Goal: Communication & Community: Answer question/provide support

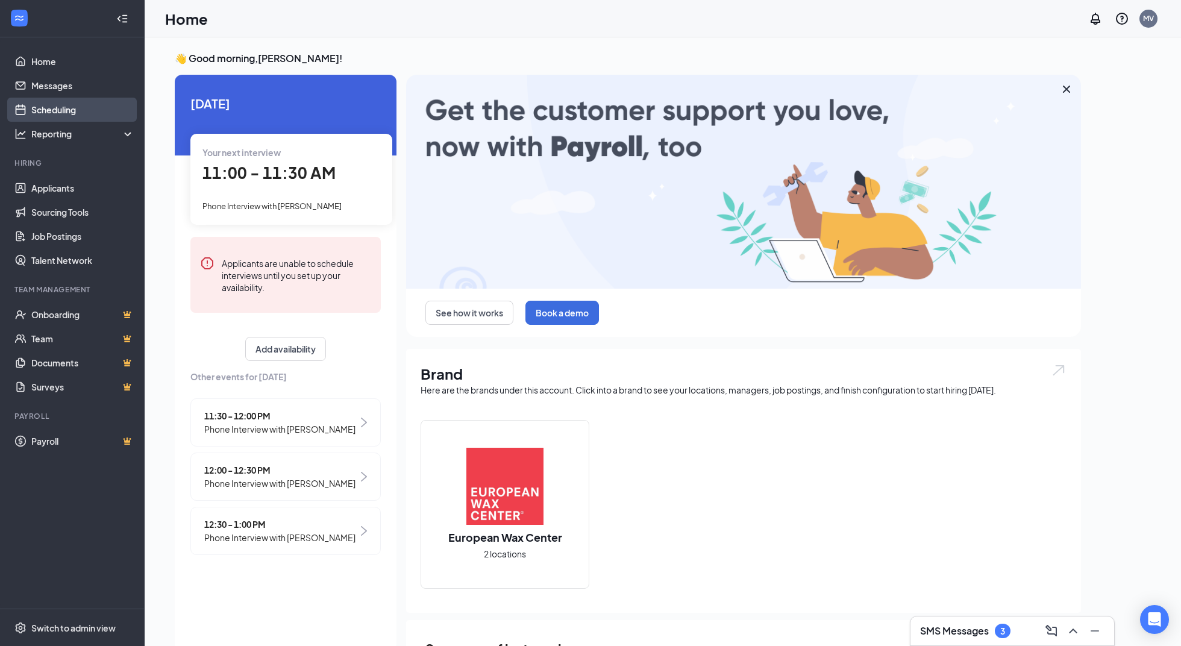
click at [41, 107] on link "Scheduling" at bounding box center [82, 110] width 103 height 24
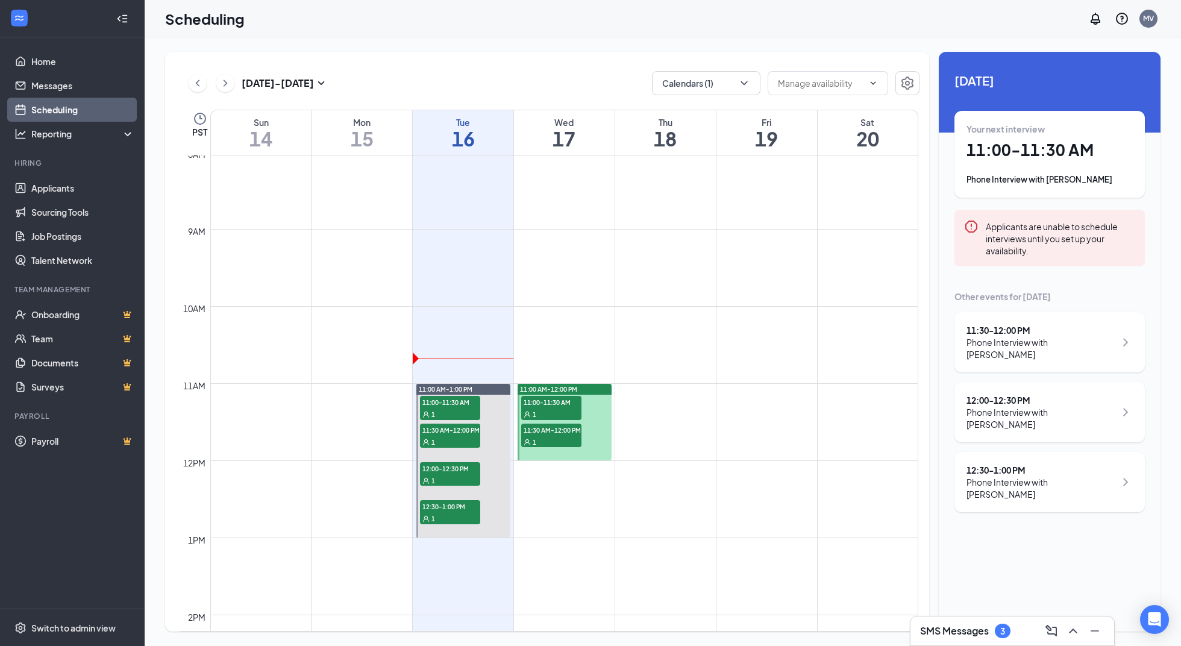
scroll to position [623, 0]
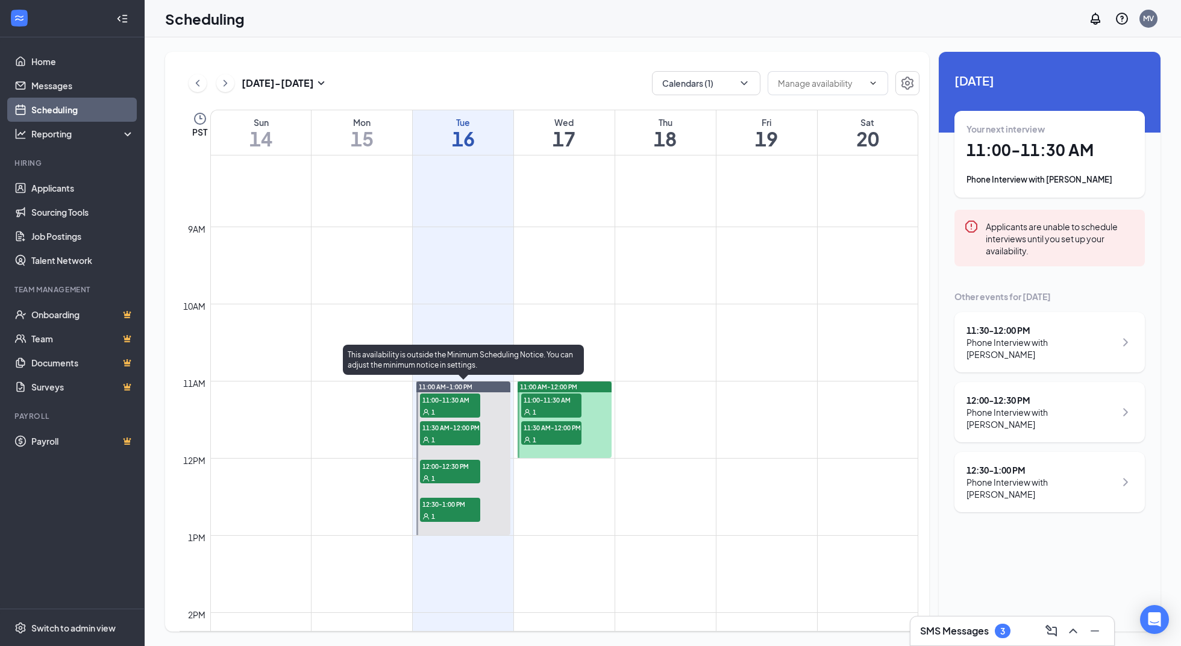
click at [469, 397] on span "11:00-11:30 AM" at bounding box center [450, 400] width 60 height 12
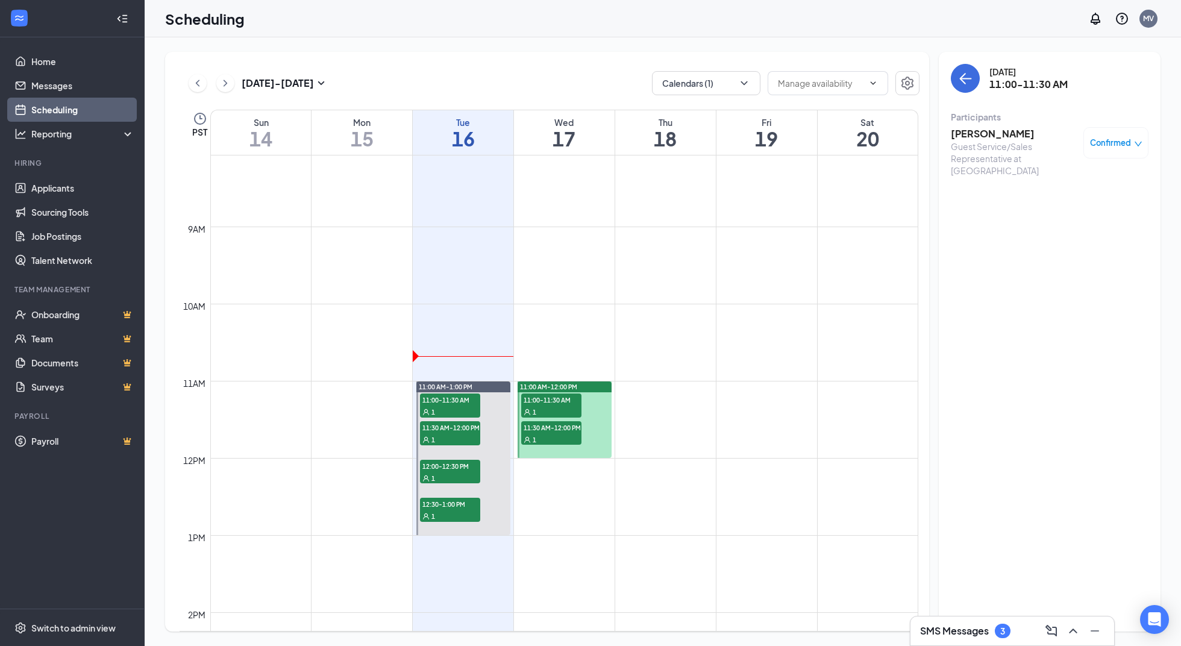
click at [990, 134] on h3 "[PERSON_NAME]" at bounding box center [1014, 133] width 127 height 13
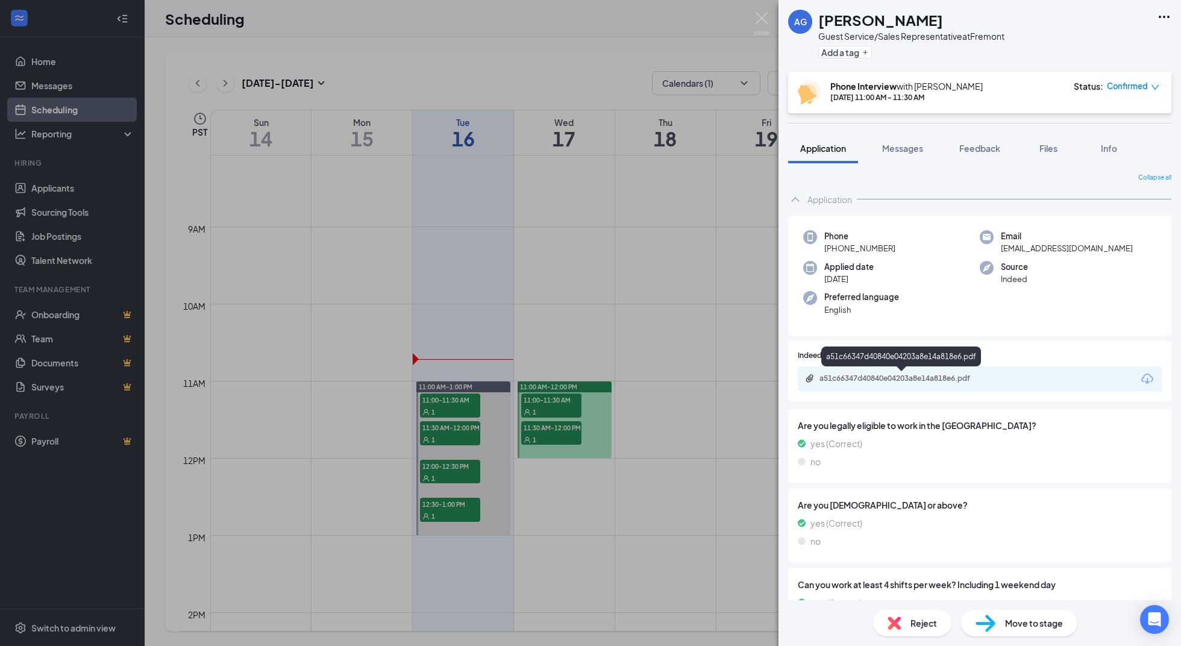
click at [876, 380] on div "a51c66347d40840e04203a8e14a818e6.pdf" at bounding box center [904, 379] width 169 height 10
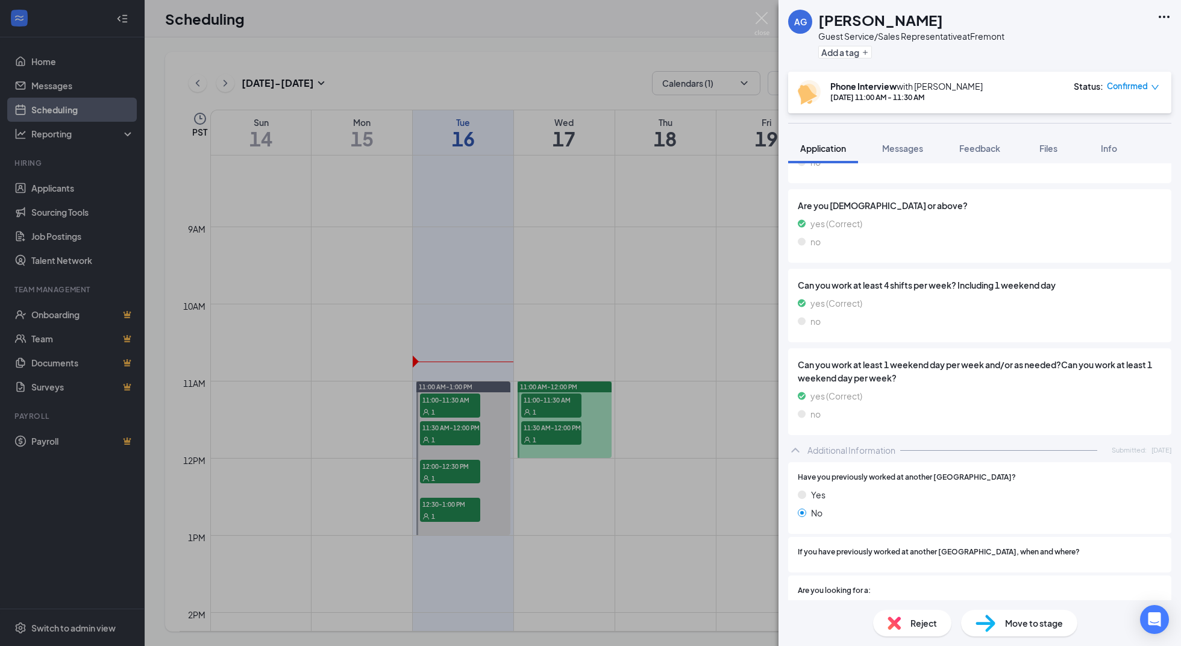
scroll to position [321, 0]
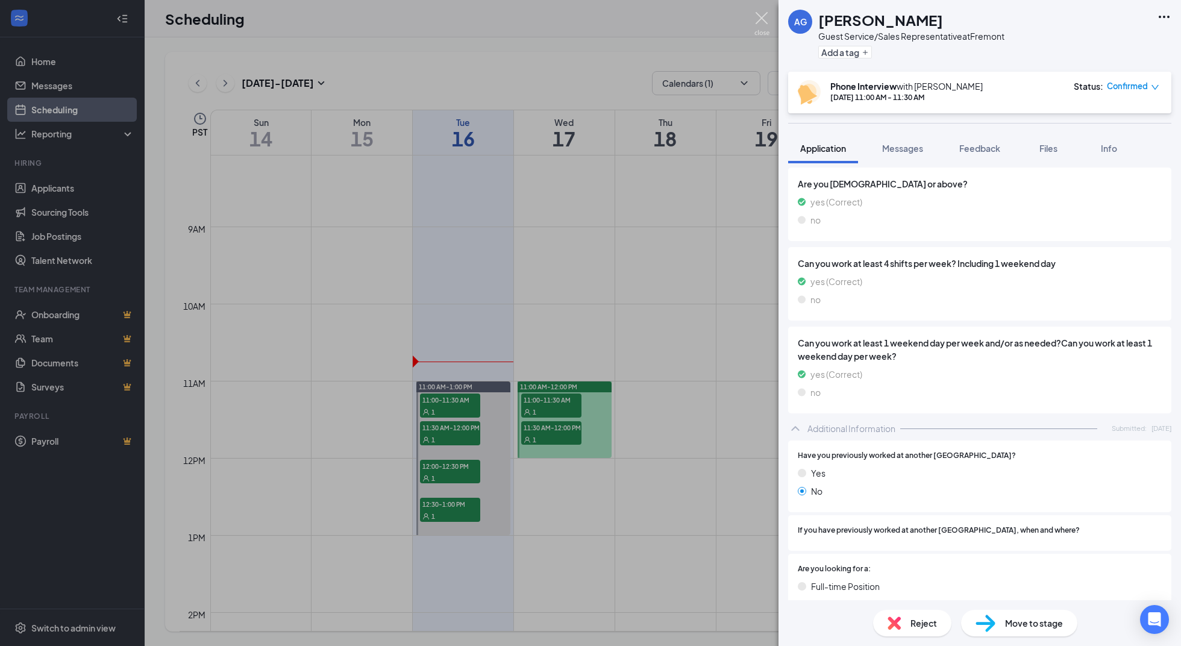
click at [760, 17] on img at bounding box center [762, 24] width 15 height 24
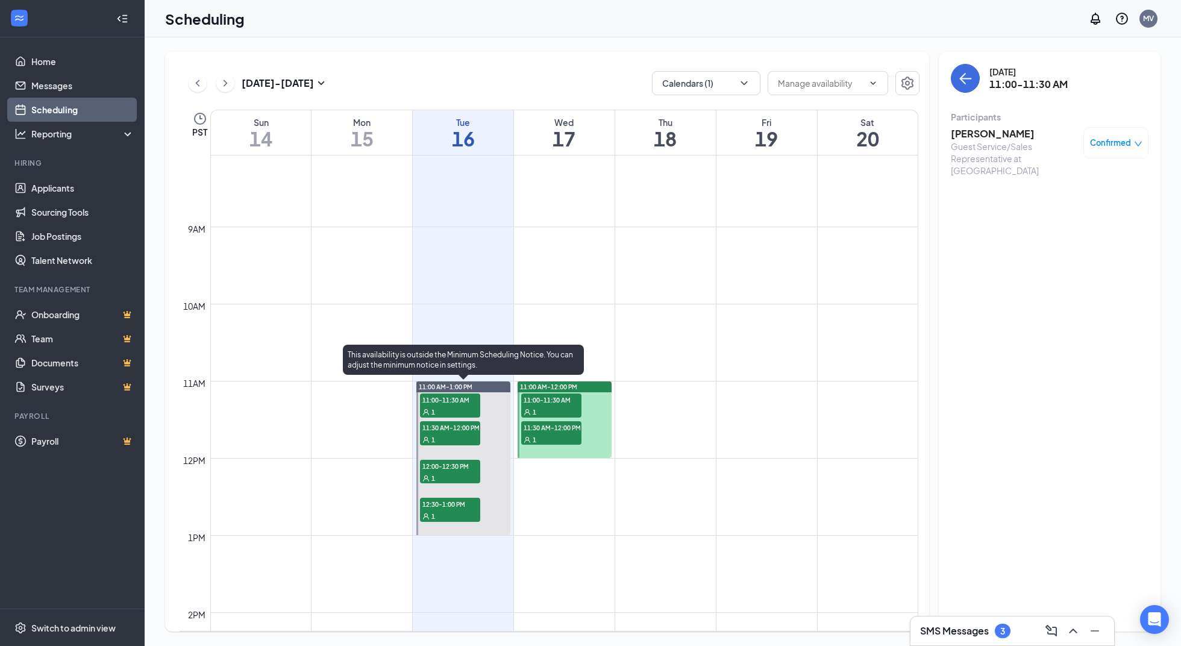
click at [448, 432] on span "11:30 AM-12:00 PM" at bounding box center [450, 427] width 60 height 12
click at [1006, 133] on h3 "[PERSON_NAME]" at bounding box center [1014, 133] width 127 height 13
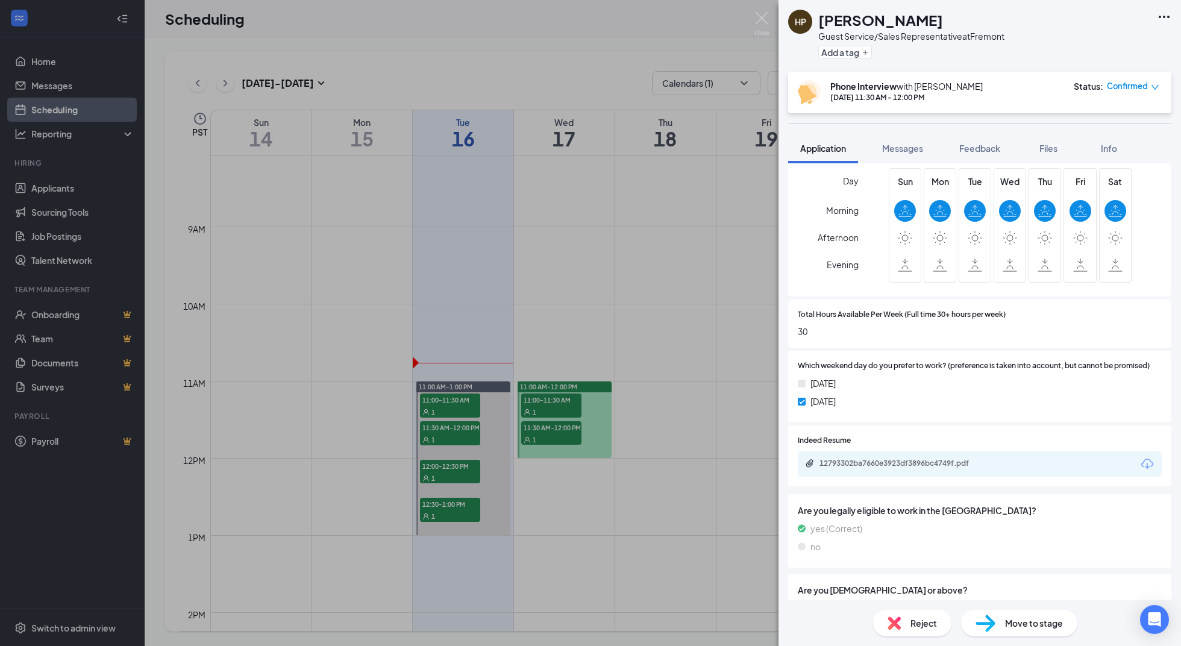
scroll to position [430, 0]
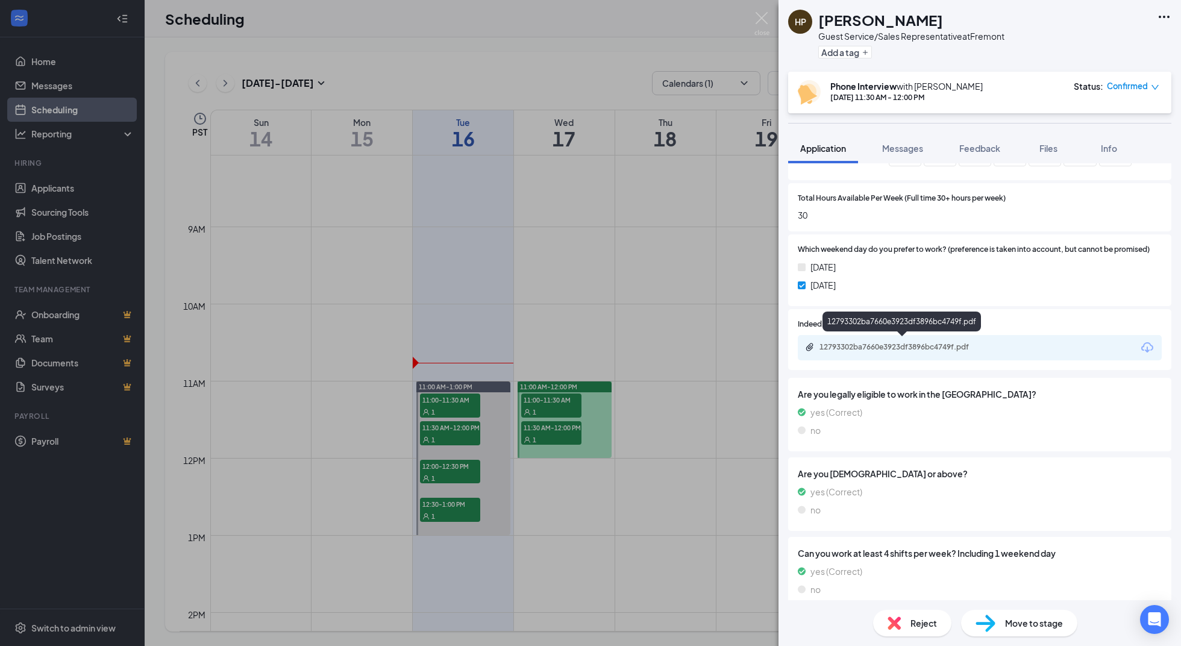
click at [953, 343] on div "12793302ba7660e3923df3896bc4749f.pdf" at bounding box center [904, 347] width 169 height 10
click at [757, 18] on img at bounding box center [762, 24] width 15 height 24
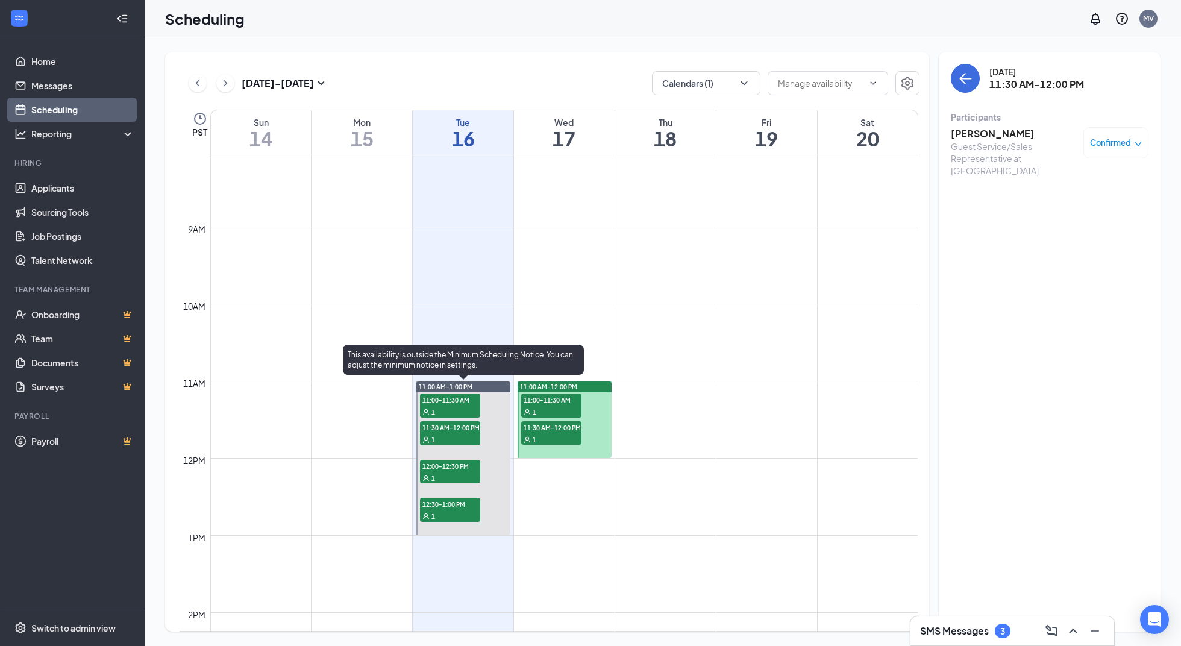
click at [469, 469] on span "12:00-12:30 PM" at bounding box center [450, 466] width 60 height 12
click at [980, 136] on h3 "[PERSON_NAME]" at bounding box center [1014, 133] width 127 height 13
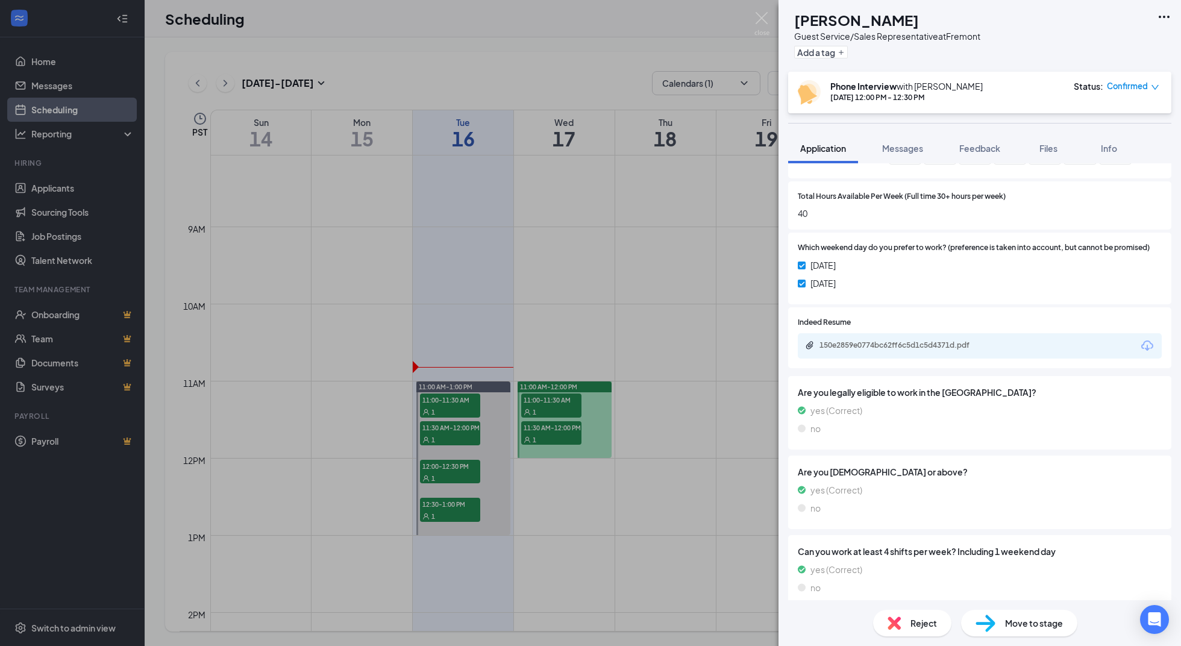
scroll to position [417, 0]
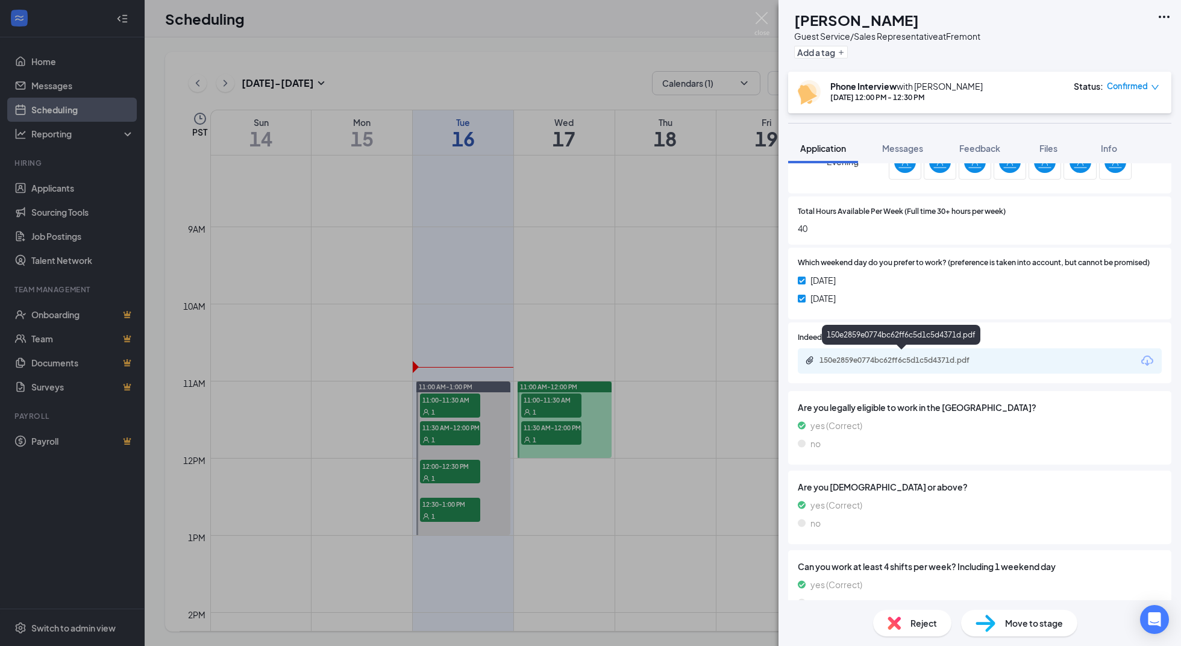
click at [958, 358] on div "150e2859e0774bc62ff6c5d1c5d4371d.pdf" at bounding box center [904, 361] width 169 height 10
click at [764, 17] on img at bounding box center [762, 24] width 15 height 24
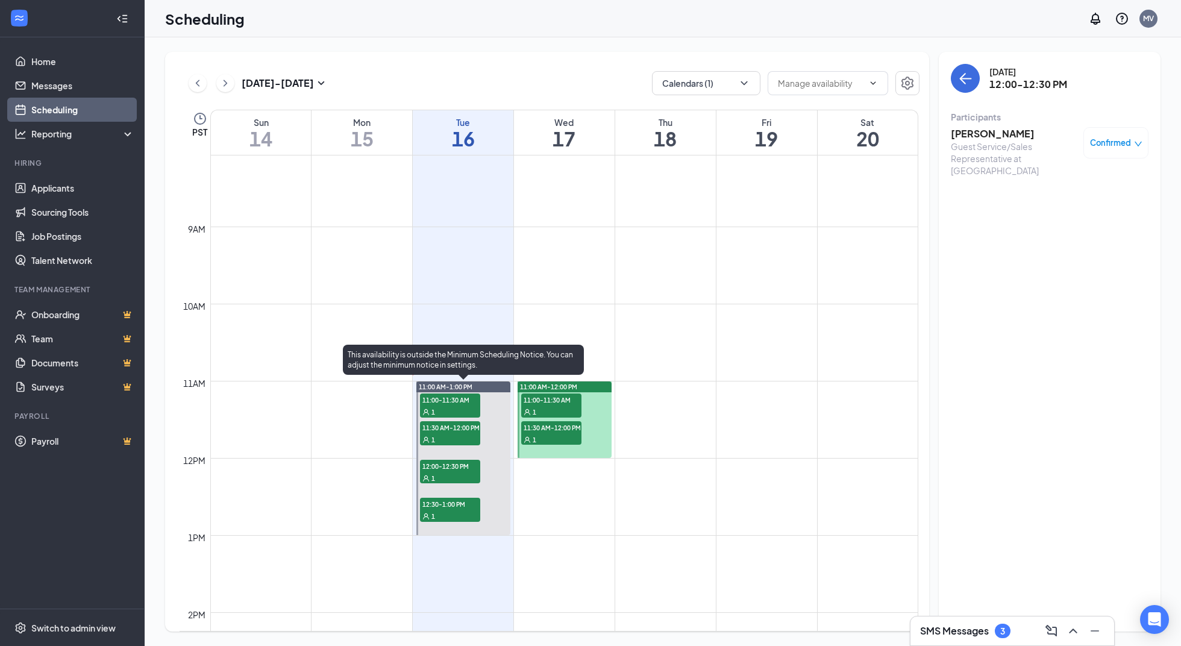
click at [459, 510] on div "1" at bounding box center [450, 516] width 60 height 12
click at [978, 133] on h3 "[PERSON_NAME]" at bounding box center [1014, 133] width 127 height 13
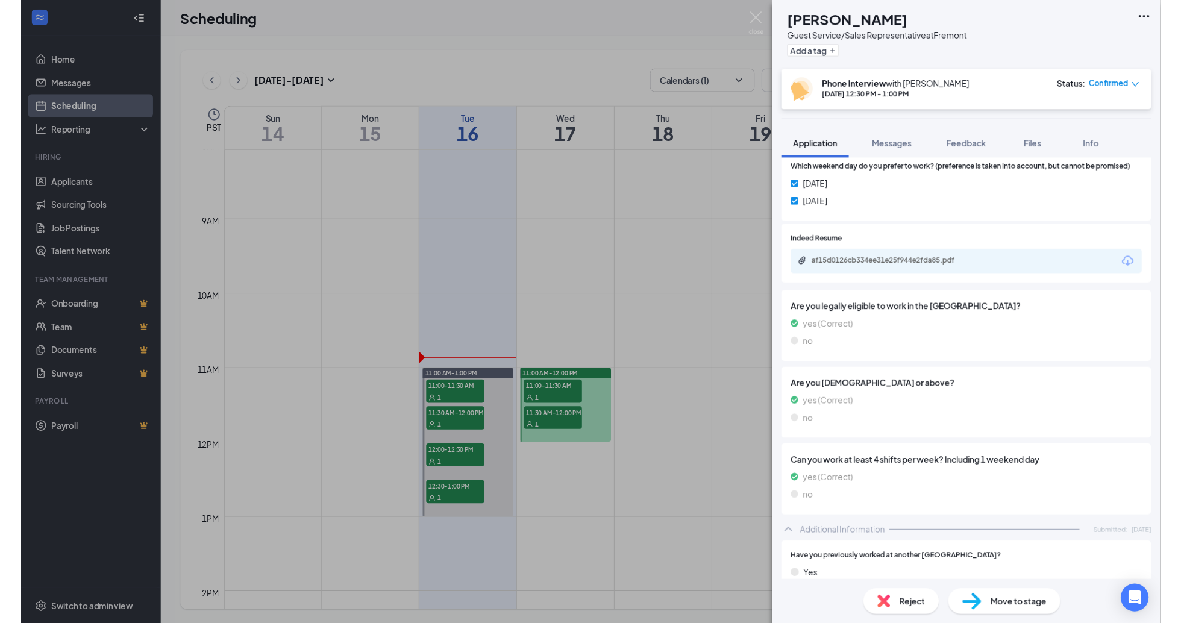
scroll to position [506, 0]
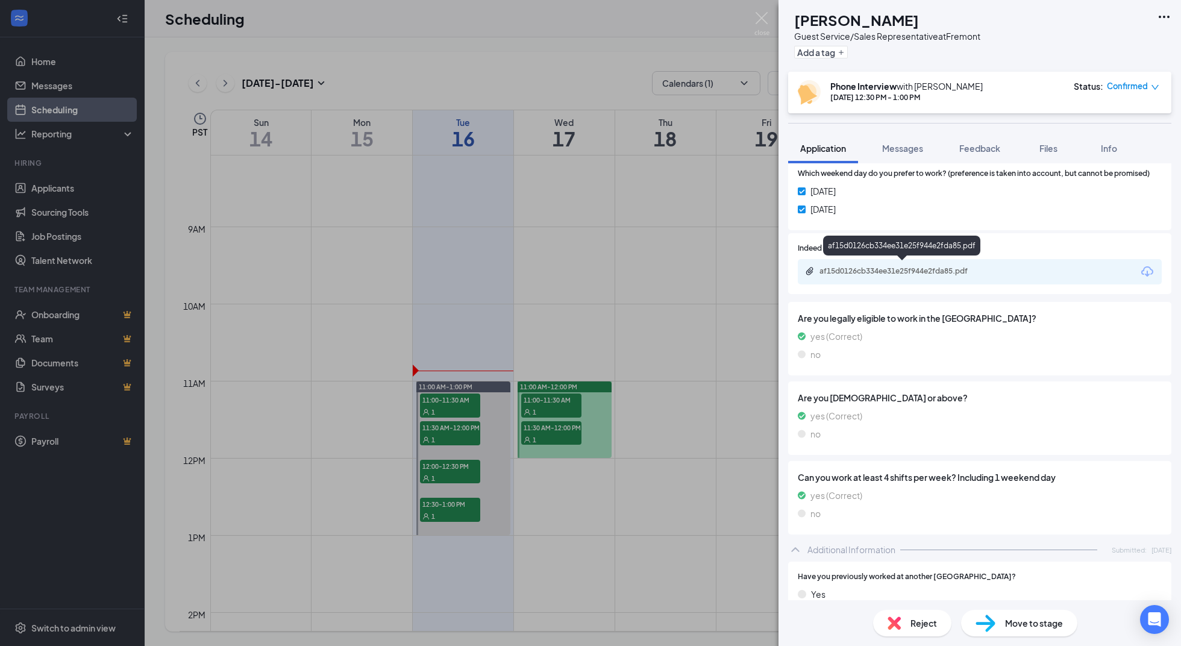
click at [931, 268] on div "af15d0126cb334ee31e25f944e2fda85.pdf" at bounding box center [904, 271] width 169 height 10
click at [765, 16] on img at bounding box center [762, 24] width 15 height 24
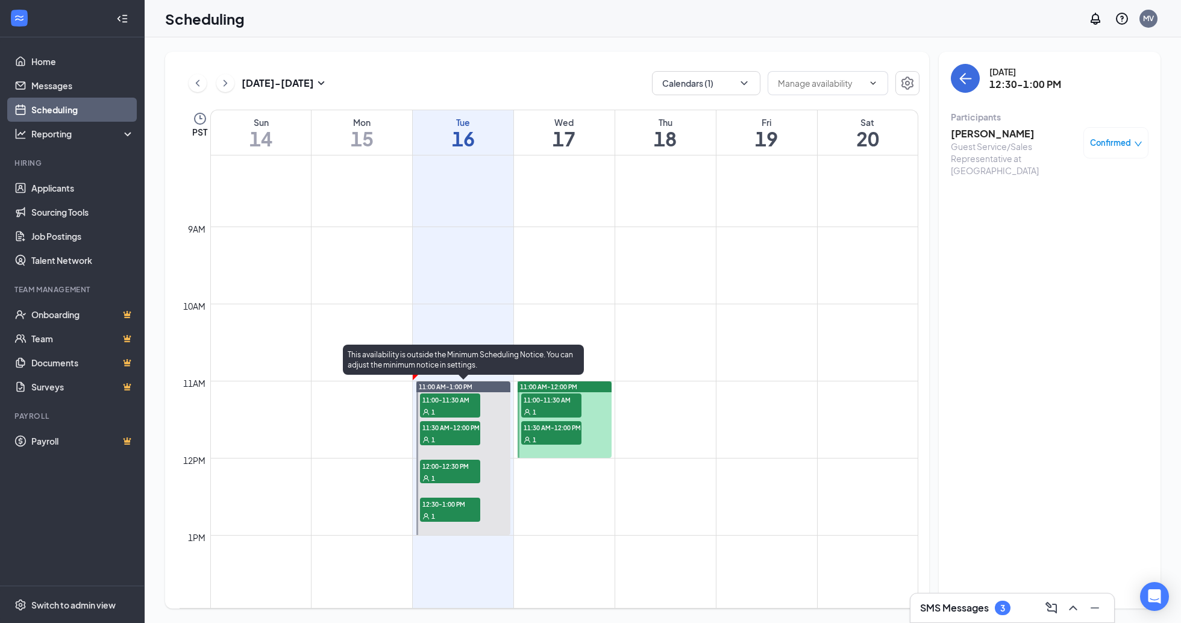
click at [456, 468] on span "12:00-12:30 PM" at bounding box center [450, 466] width 60 height 12
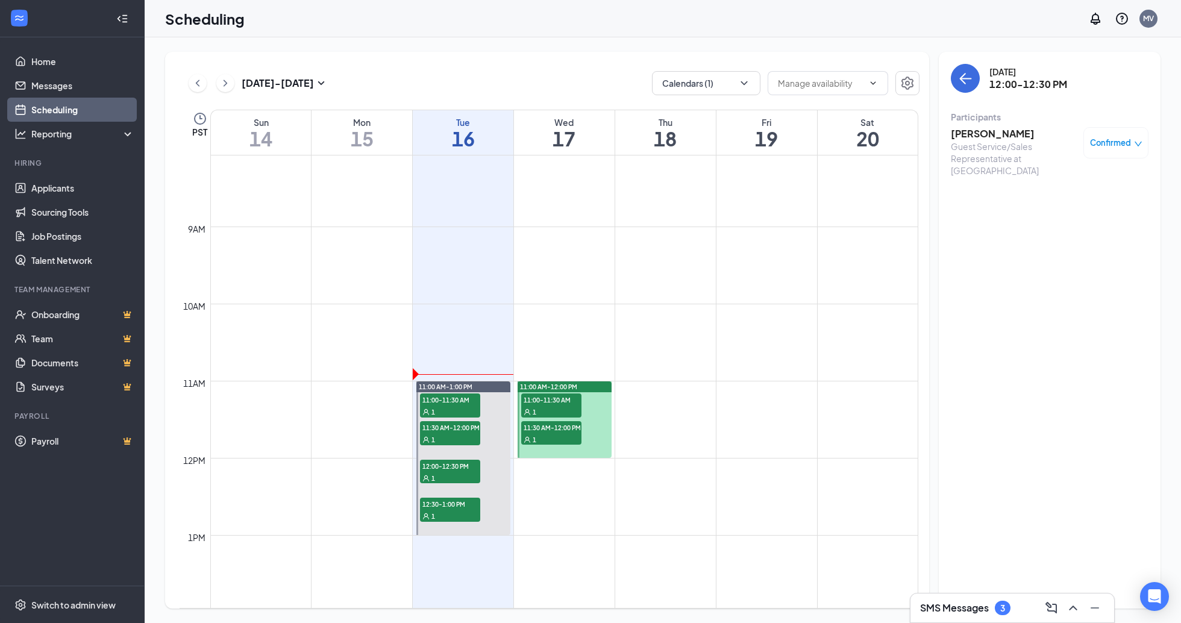
click at [976, 131] on h3 "[PERSON_NAME]" at bounding box center [1014, 133] width 127 height 13
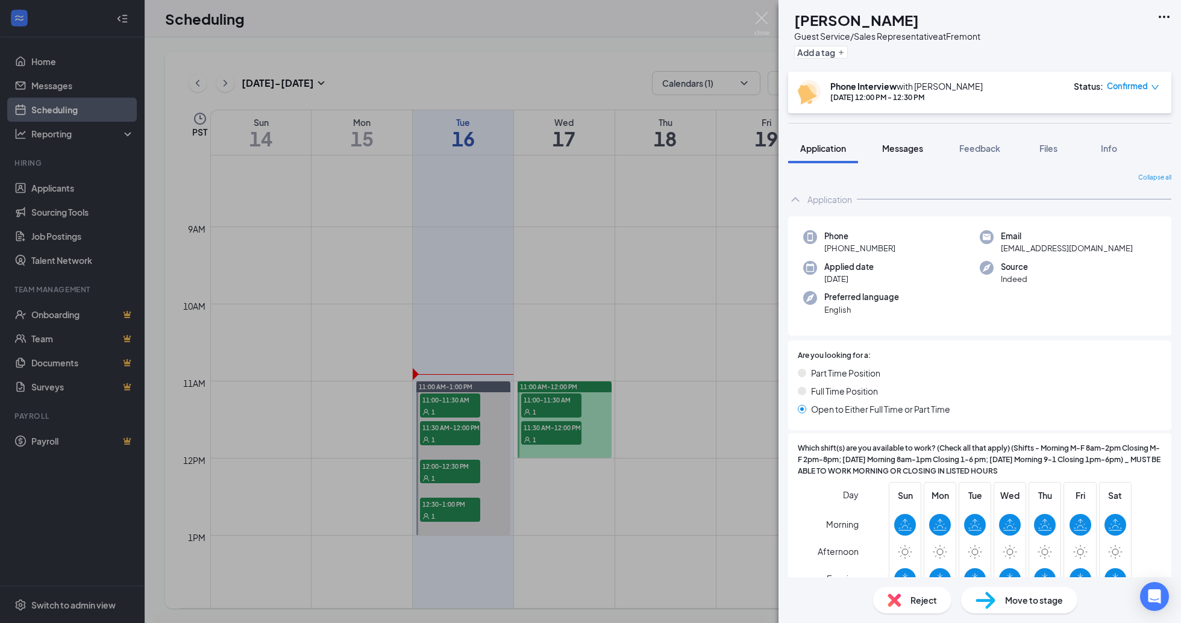
click at [907, 148] on span "Messages" at bounding box center [902, 148] width 41 height 11
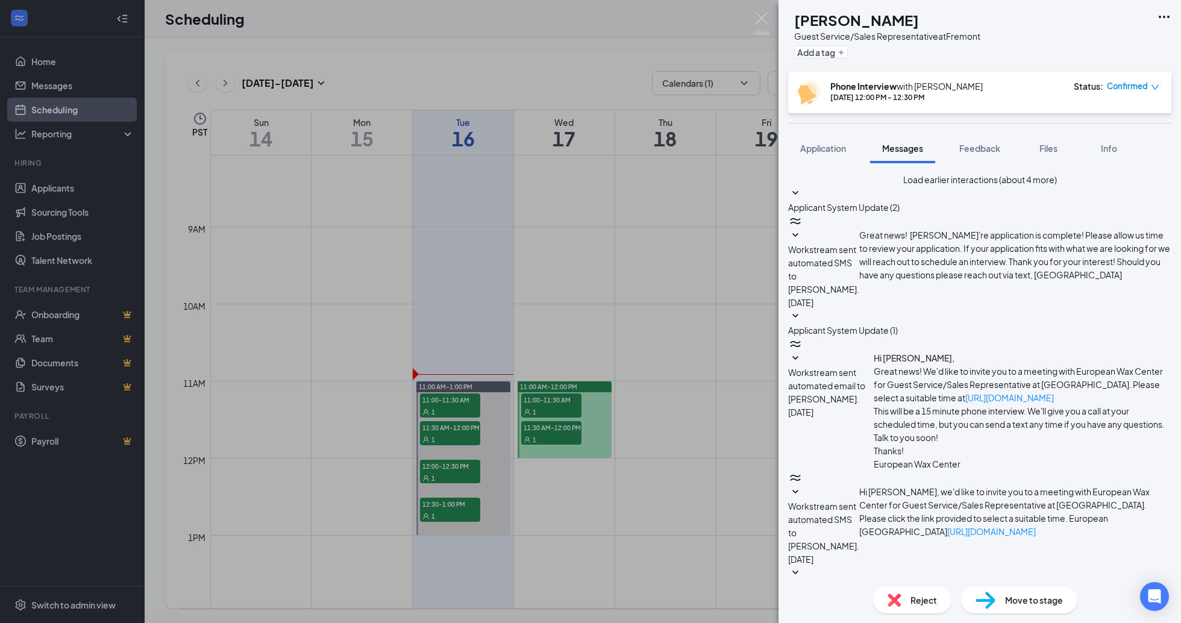
click at [963, 186] on button "Load earlier interactions (about 4 more)" at bounding box center [980, 179] width 154 height 13
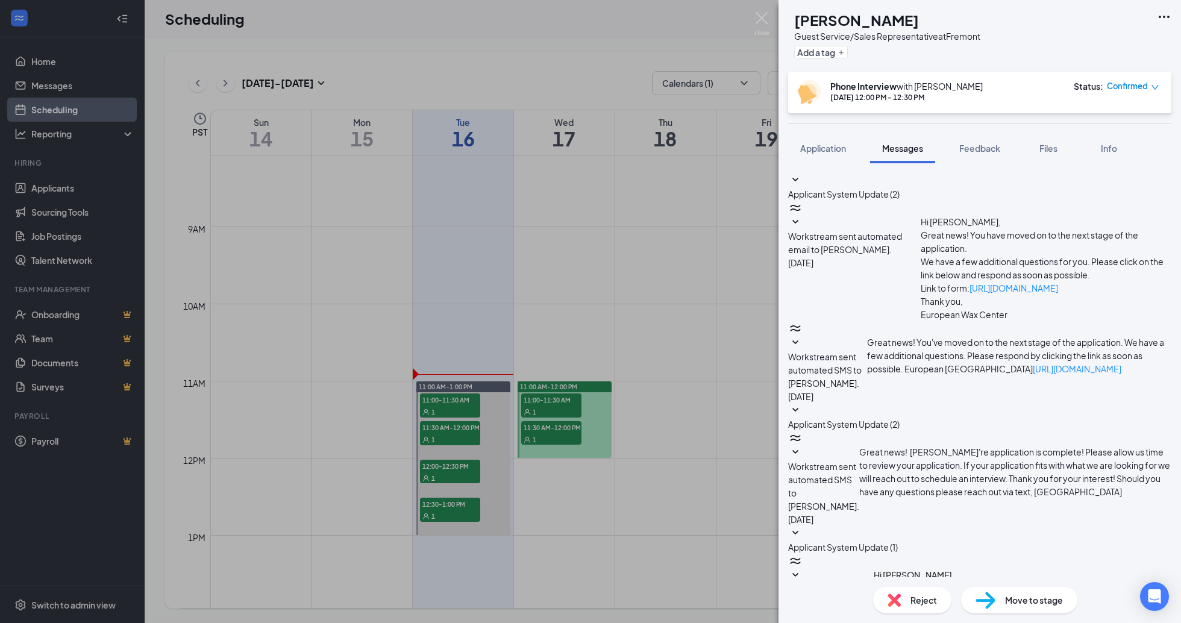
scroll to position [327, 0]
type textarea "Hello [PERSON_NAME]! We go over details during our phone interview. Looks like …"
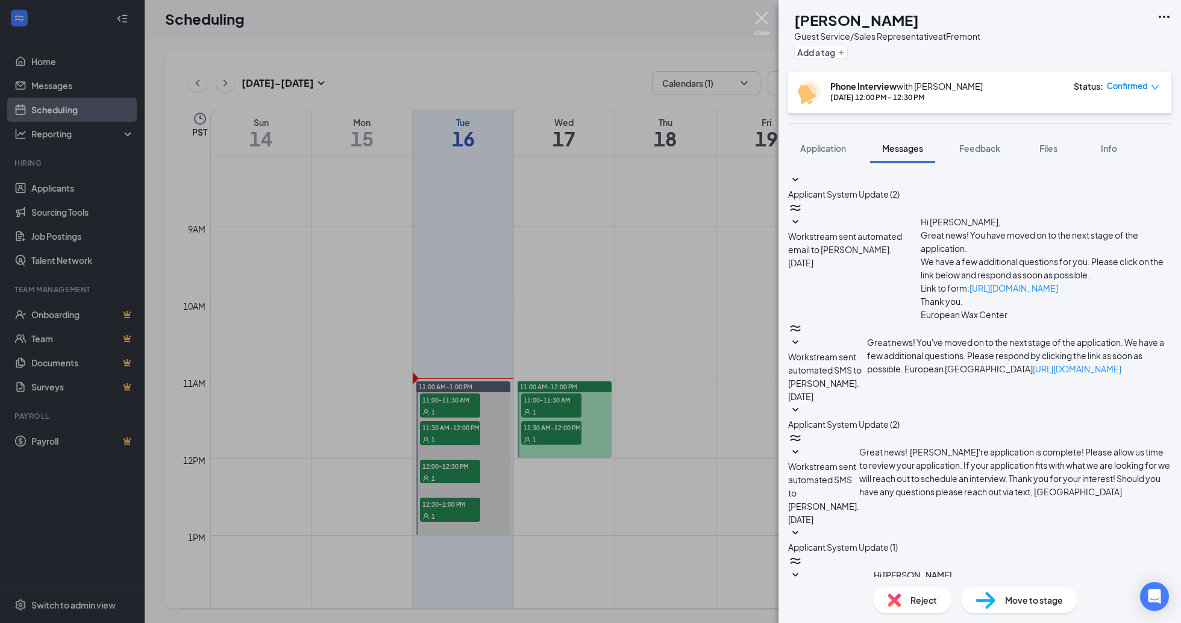
click at [758, 25] on img at bounding box center [762, 24] width 15 height 24
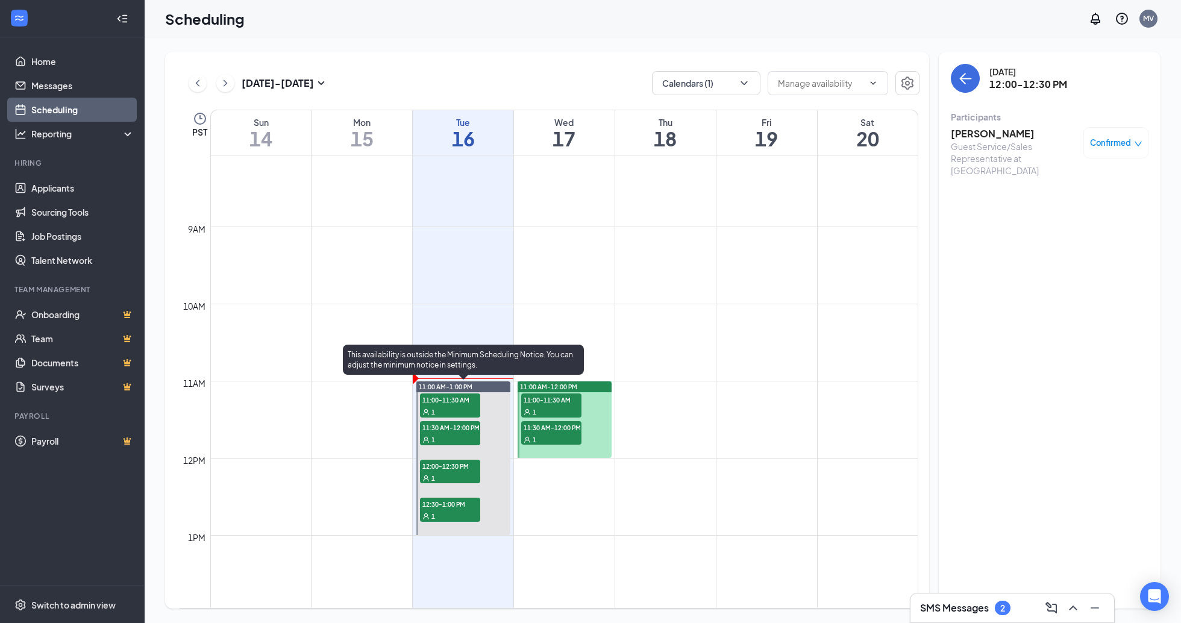
click at [461, 464] on span "12:00-12:30 PM" at bounding box center [450, 466] width 60 height 12
click at [457, 399] on span "11:00-11:30 AM" at bounding box center [450, 400] width 60 height 12
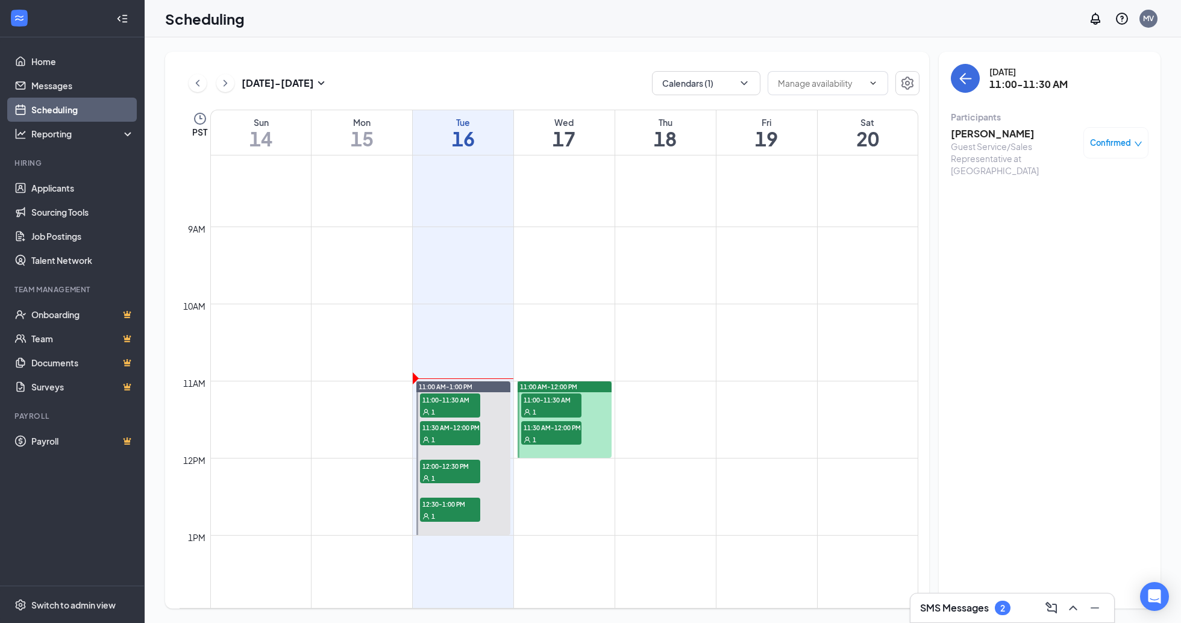
click at [982, 131] on h3 "[PERSON_NAME]" at bounding box center [1014, 133] width 127 height 13
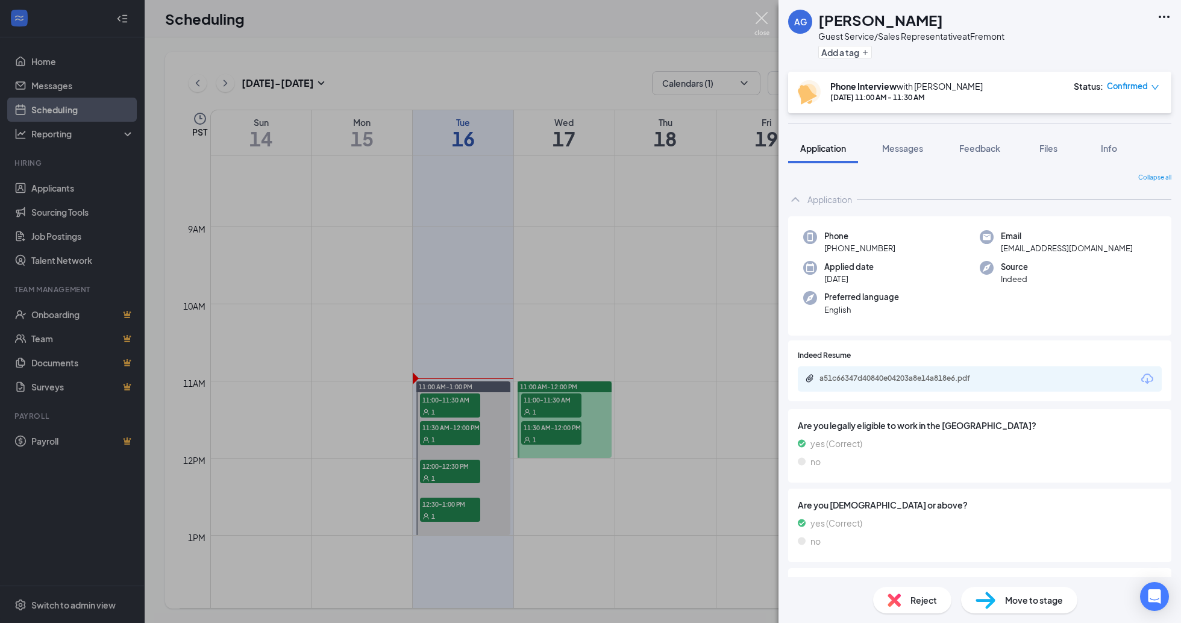
click at [762, 14] on img at bounding box center [762, 24] width 15 height 24
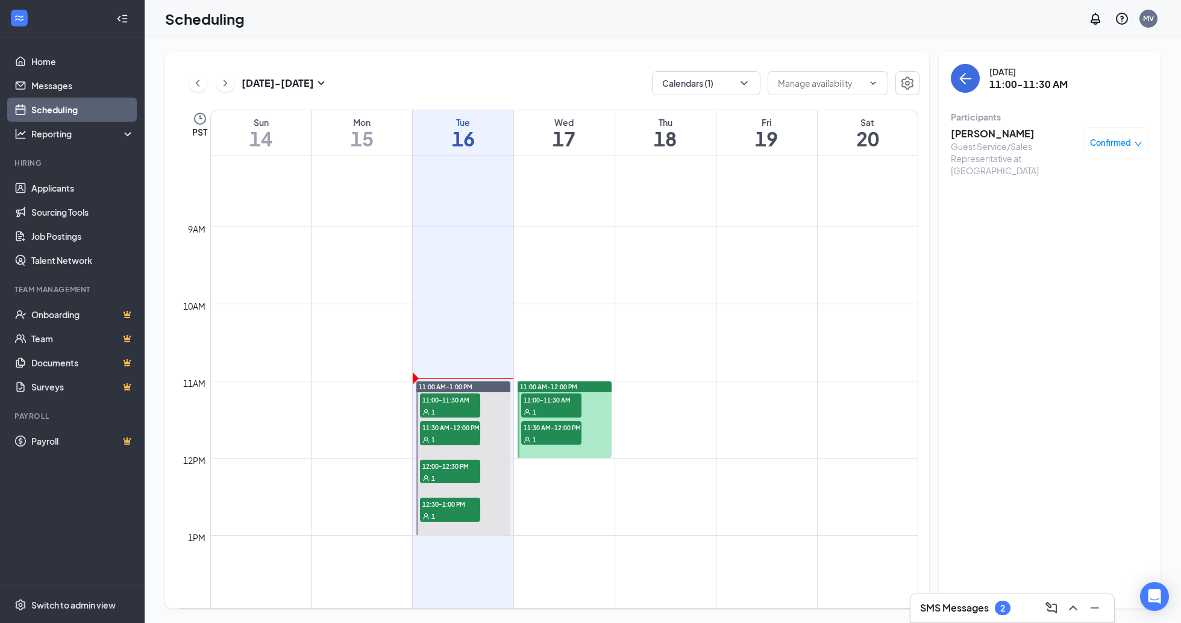
click at [953, 611] on h3 "SMS Messages" at bounding box center [954, 607] width 69 height 13
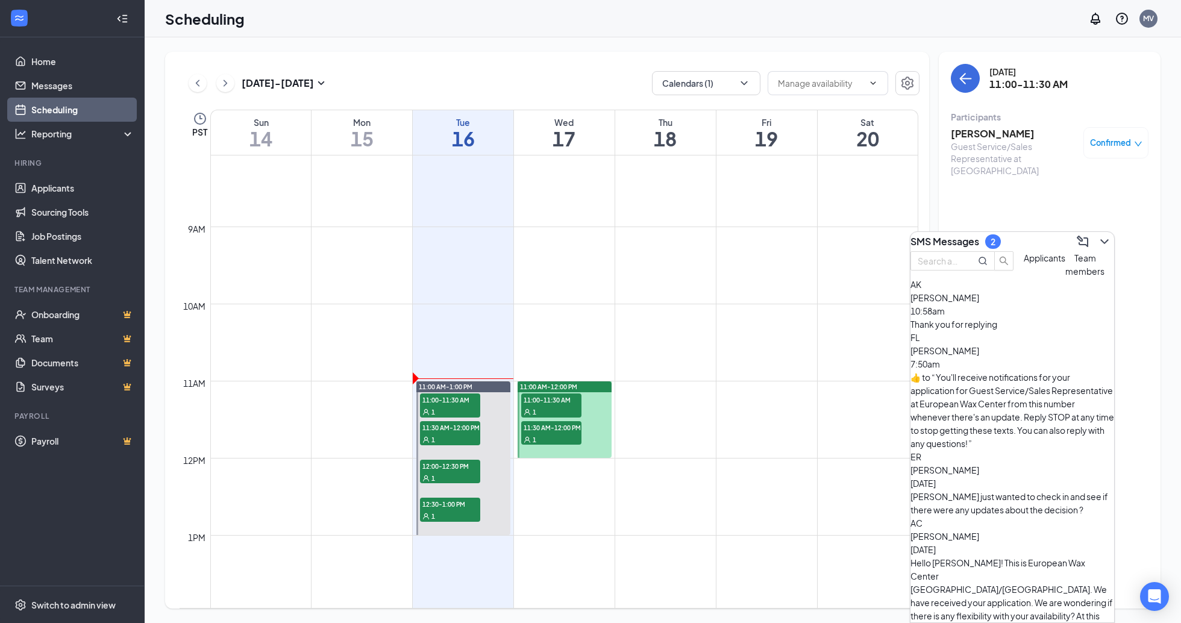
click at [1015, 331] on div "Thank you for replying" at bounding box center [1013, 324] width 204 height 13
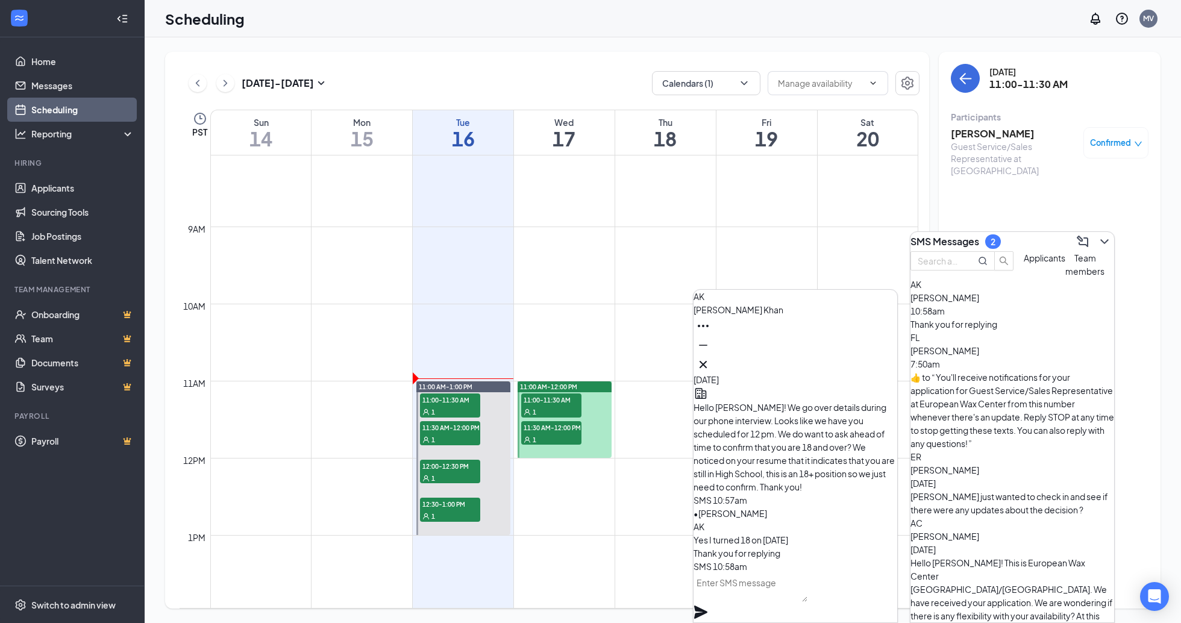
click at [803, 600] on textarea at bounding box center [751, 587] width 114 height 29
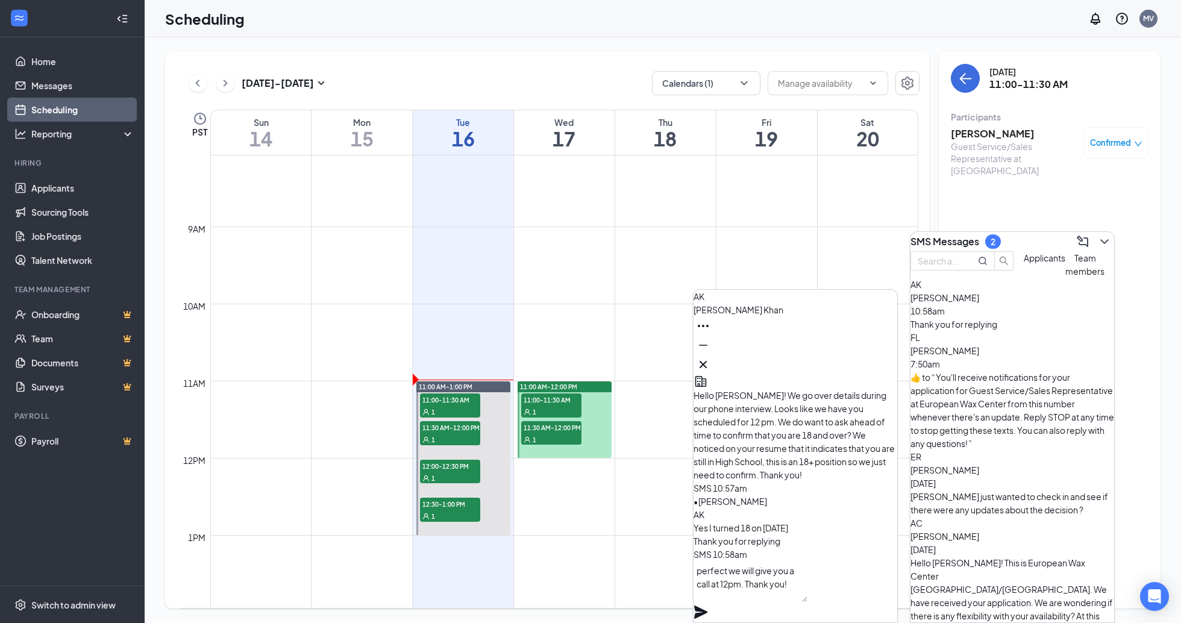
click at [720, 587] on textarea "perfect we will give you a call at 12pm. Thank you!" at bounding box center [751, 581] width 114 height 41
type textarea "Perfect we will give you a call at 12pm. Thank you!"
click at [708, 606] on icon "Plane" at bounding box center [700, 612] width 13 height 13
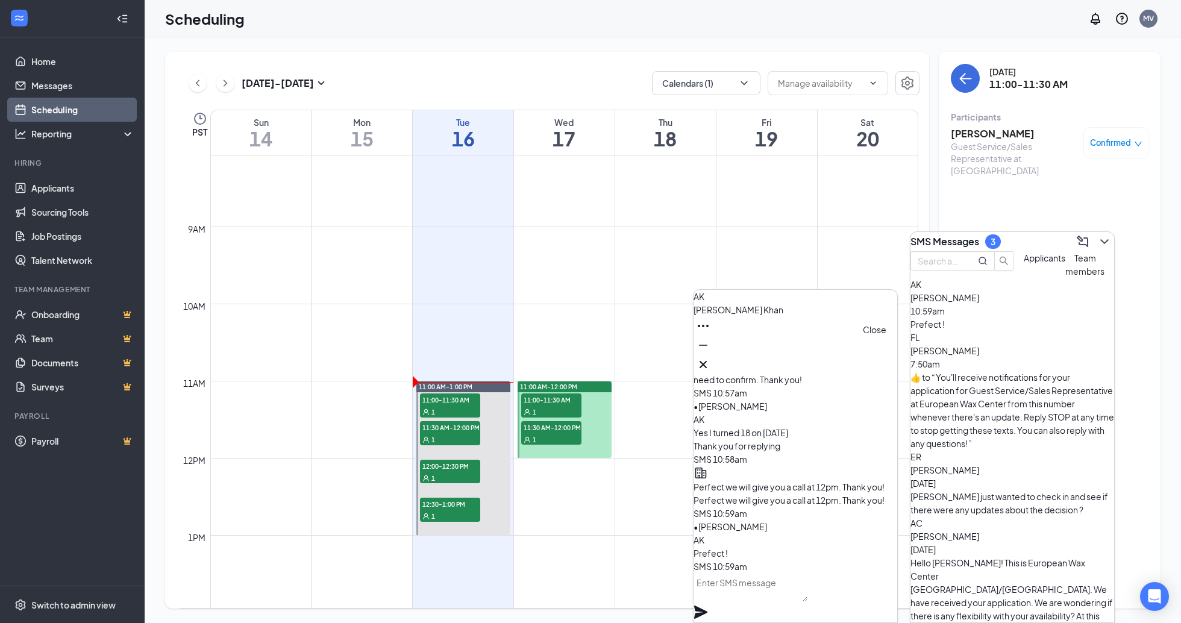
click at [707, 361] on icon "Cross" at bounding box center [703, 364] width 7 height 7
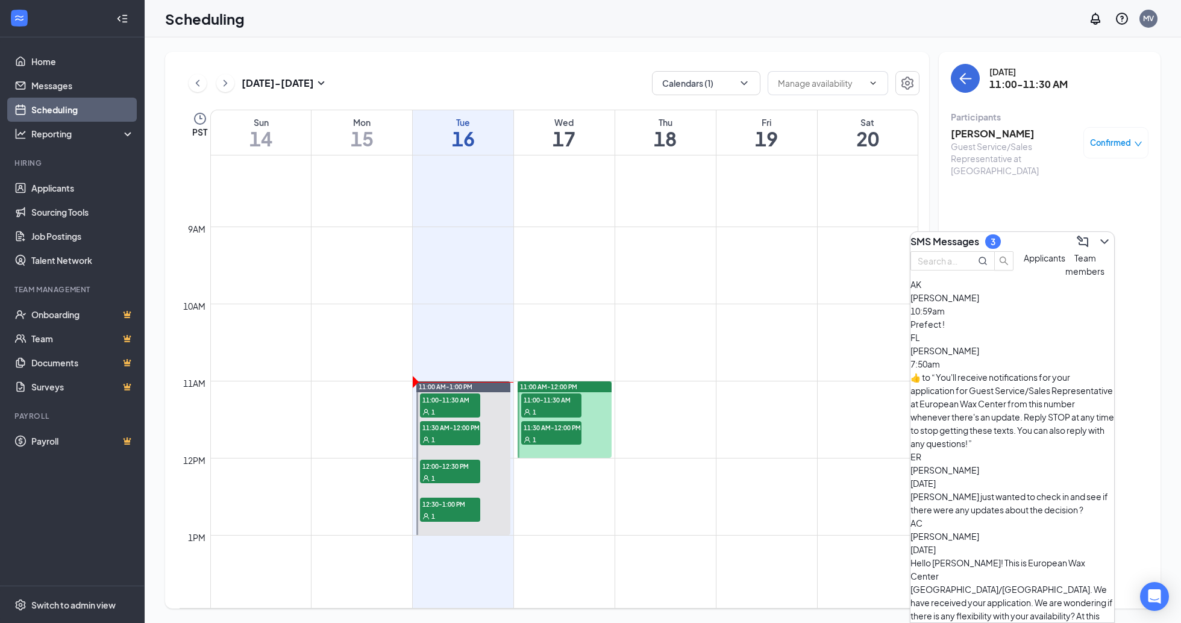
click at [617, 309] on td at bounding box center [564, 313] width 708 height 19
click at [1102, 234] on icon "ChevronDown" at bounding box center [1105, 241] width 14 height 14
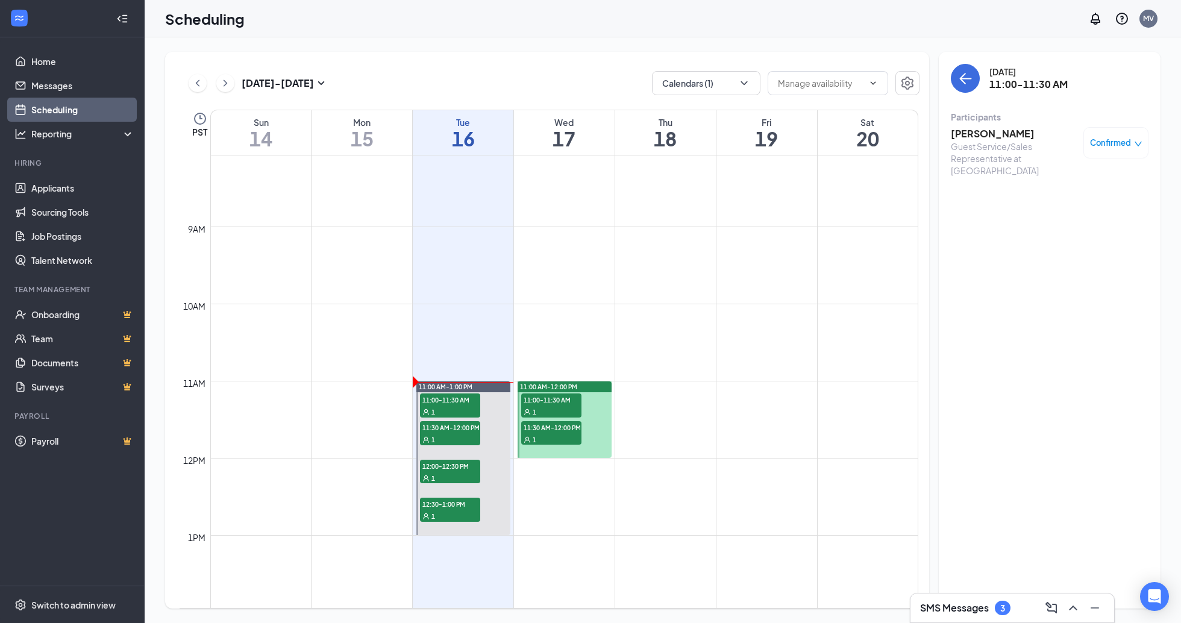
click at [1009, 140] on div "Guest Service/Sales Representative at [GEOGRAPHIC_DATA]" at bounding box center [1014, 158] width 127 height 36
click at [965, 606] on h3 "SMS Messages" at bounding box center [954, 607] width 69 height 13
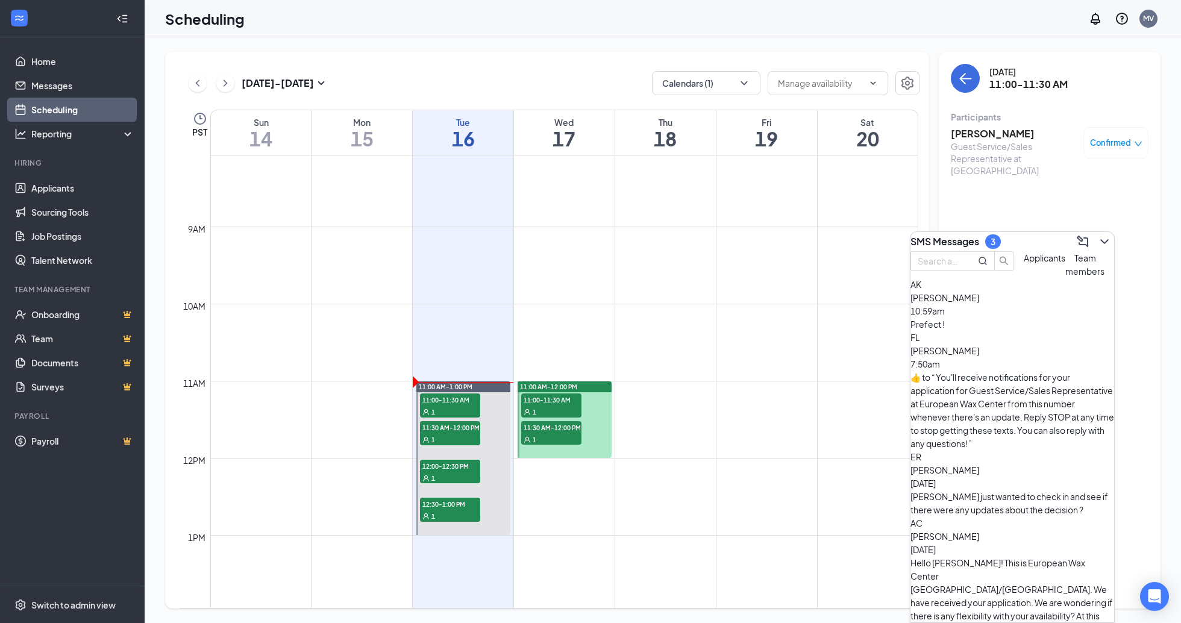
click at [956, 331] on div "Prefect !" at bounding box center [1013, 324] width 204 height 13
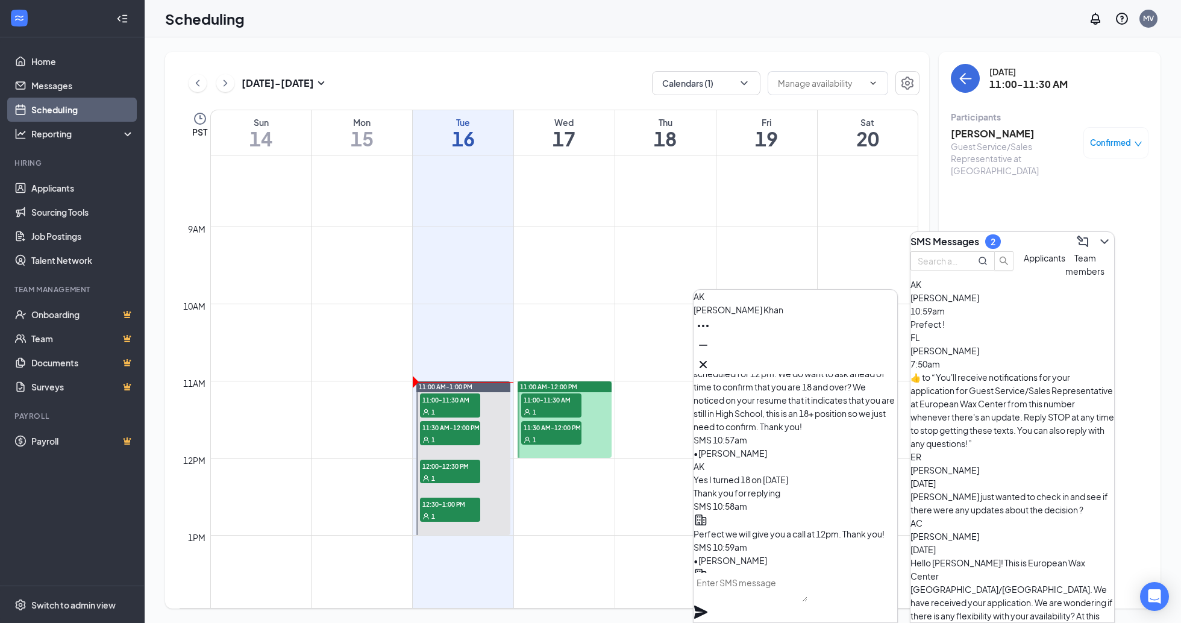
scroll to position [-107, 0]
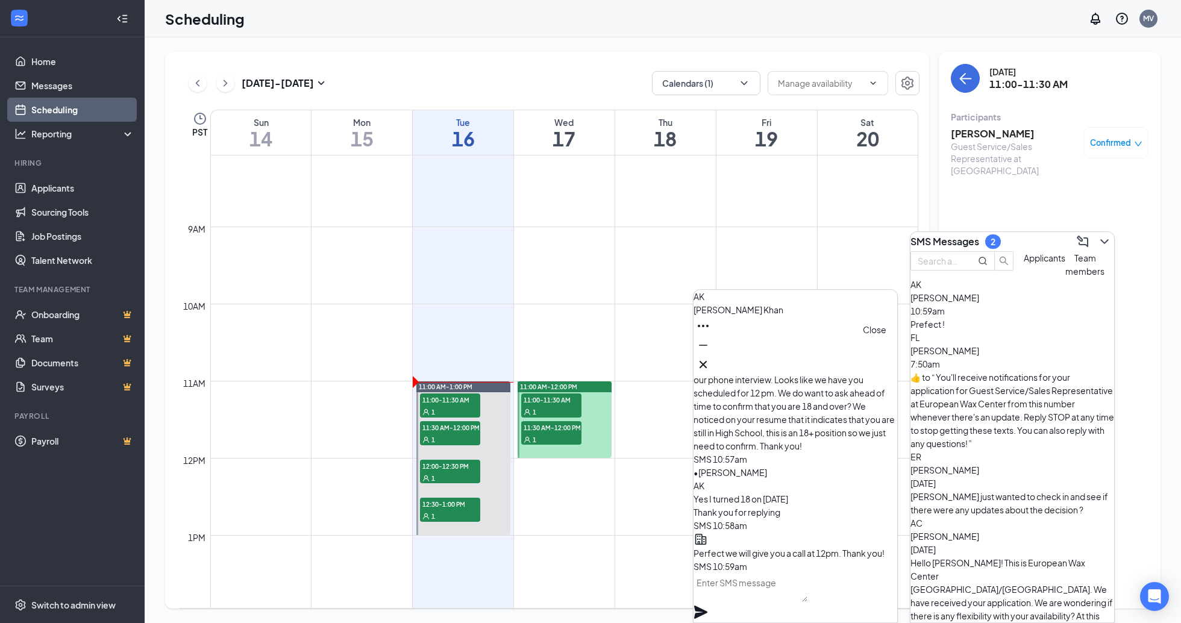
click at [711, 357] on icon "Cross" at bounding box center [703, 364] width 14 height 14
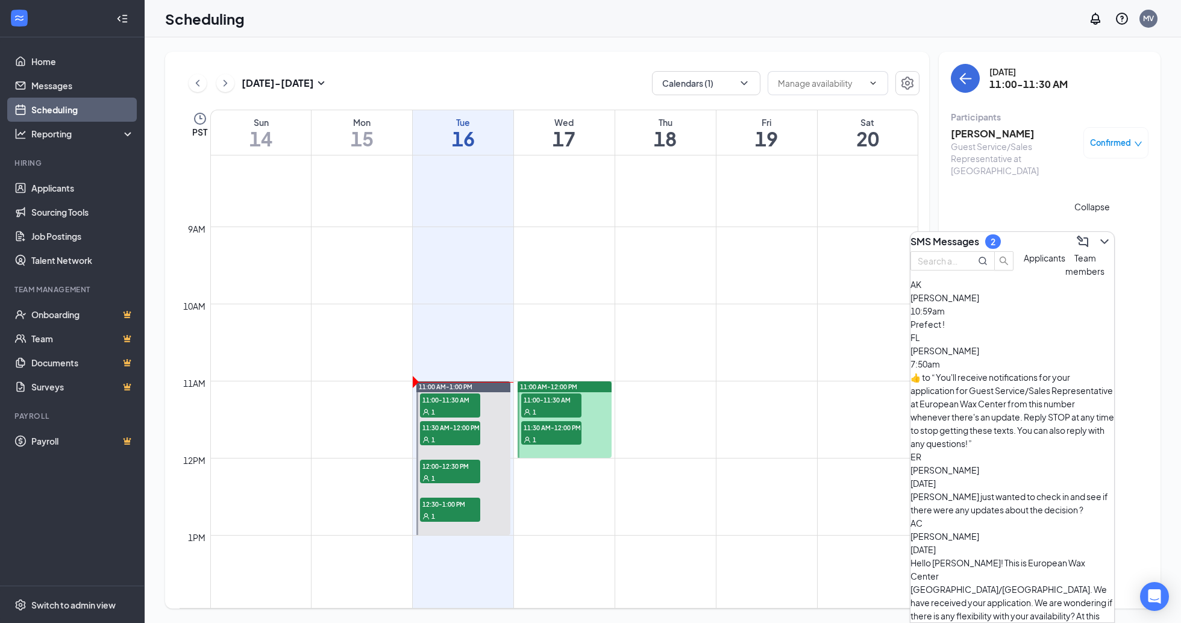
click at [1101, 234] on icon "ChevronDown" at bounding box center [1105, 241] width 14 height 14
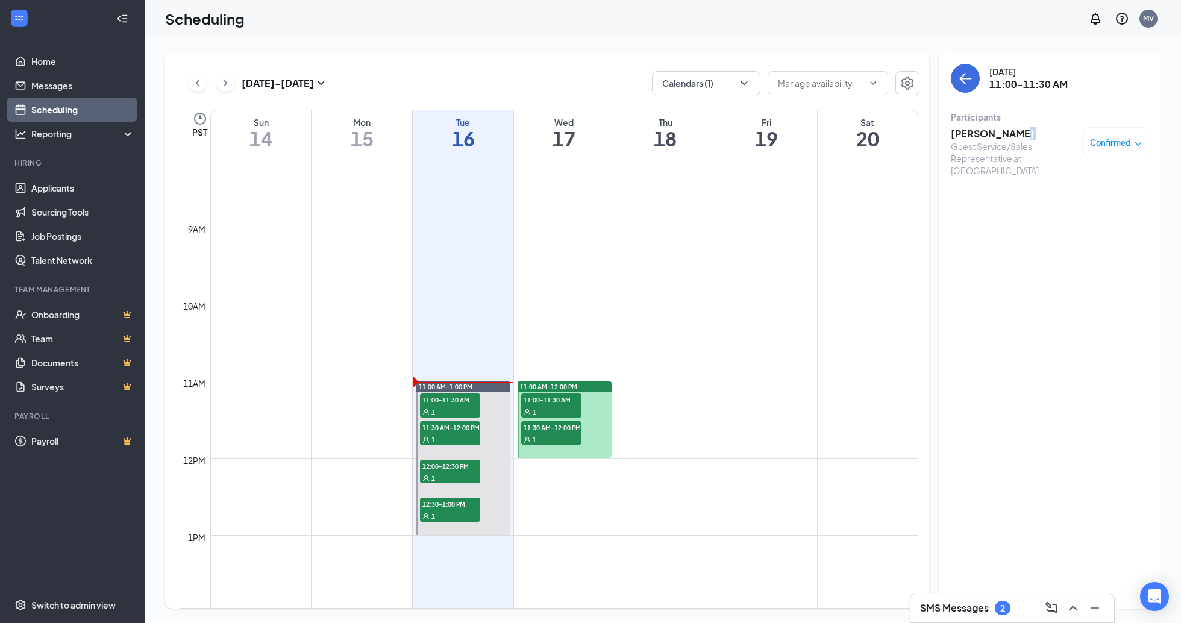
click at [1007, 139] on div "[PERSON_NAME] Guest Service/Sales Representative at [GEOGRAPHIC_DATA]" at bounding box center [1014, 151] width 127 height 49
click at [982, 136] on h3 "[PERSON_NAME]" at bounding box center [1014, 133] width 127 height 13
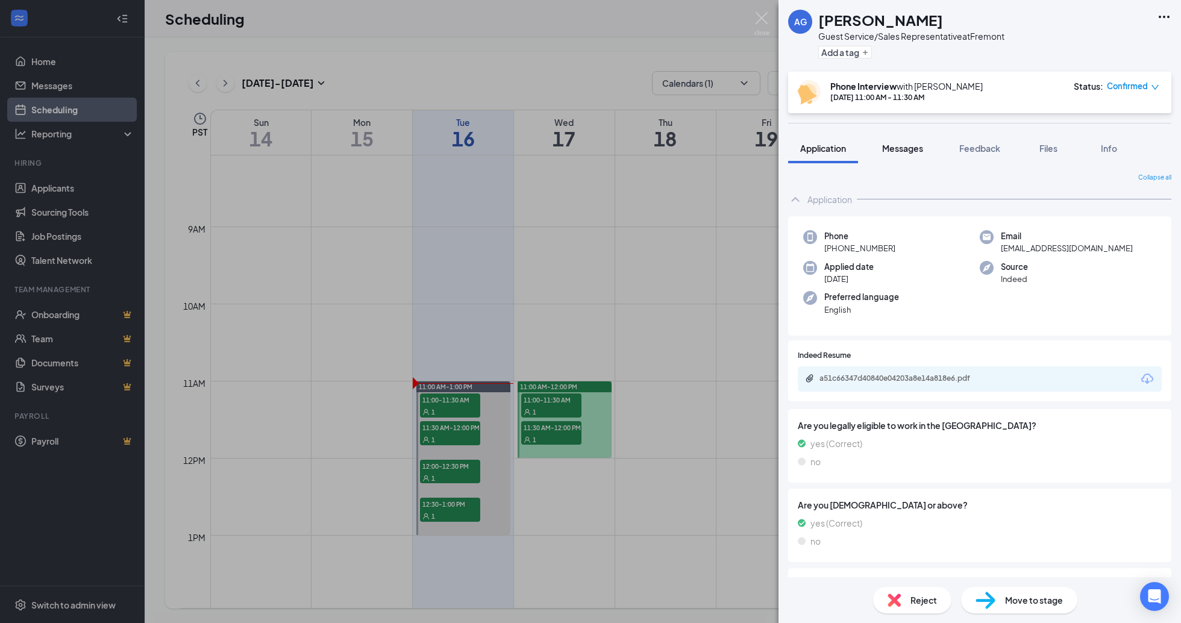
click at [914, 147] on span "Messages" at bounding box center [902, 148] width 41 height 11
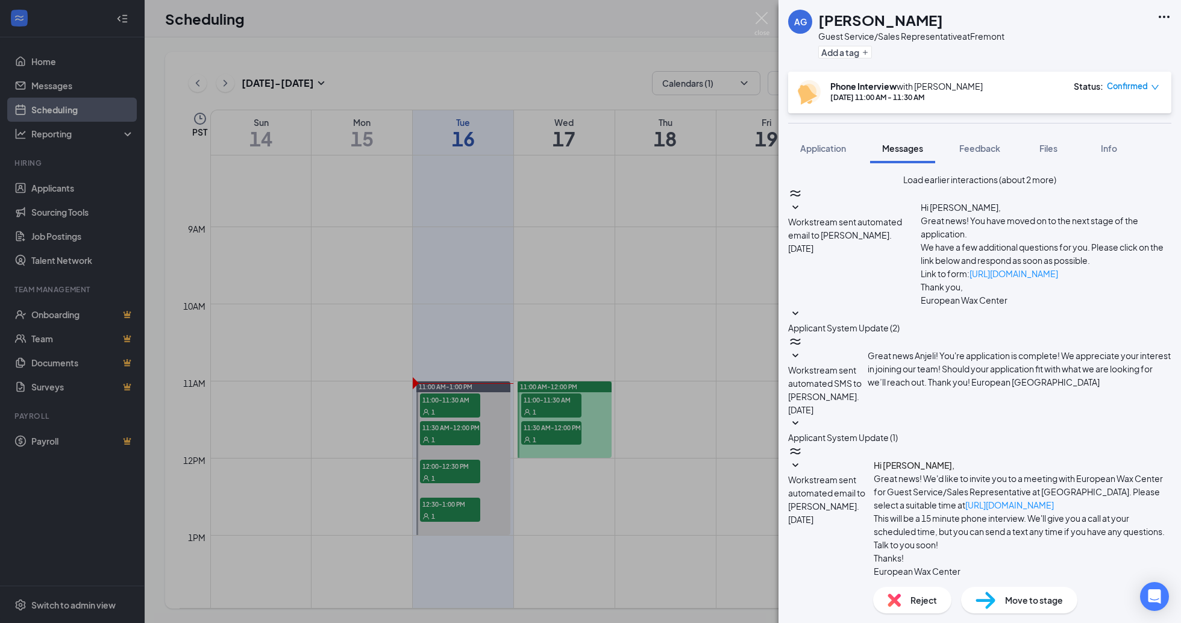
scroll to position [198, 0]
type textarea "Hello Anjeli we attempted calling you on the phone number indicated on your app…"
drag, startPoint x: 938, startPoint y: 495, endPoint x: 764, endPoint y: 430, distance: 185.7
click at [764, 430] on div "AG [PERSON_NAME] Guest Service/Sales Representative at [GEOGRAPHIC_DATA] Add a …" at bounding box center [590, 311] width 1181 height 623
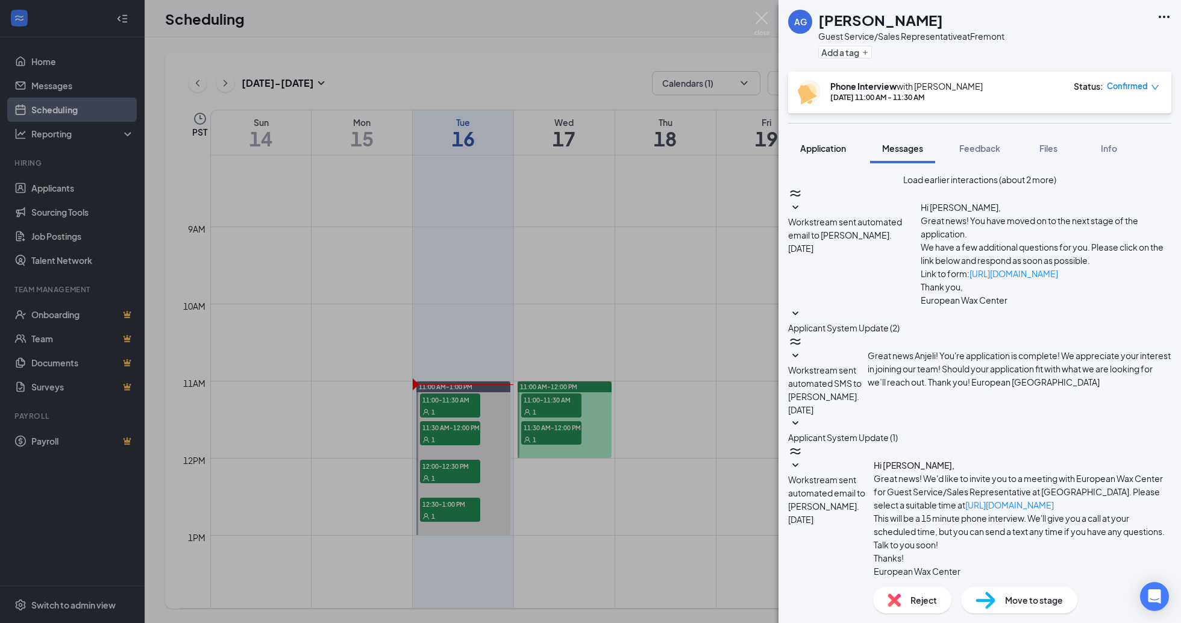
click at [821, 145] on span "Application" at bounding box center [823, 148] width 46 height 11
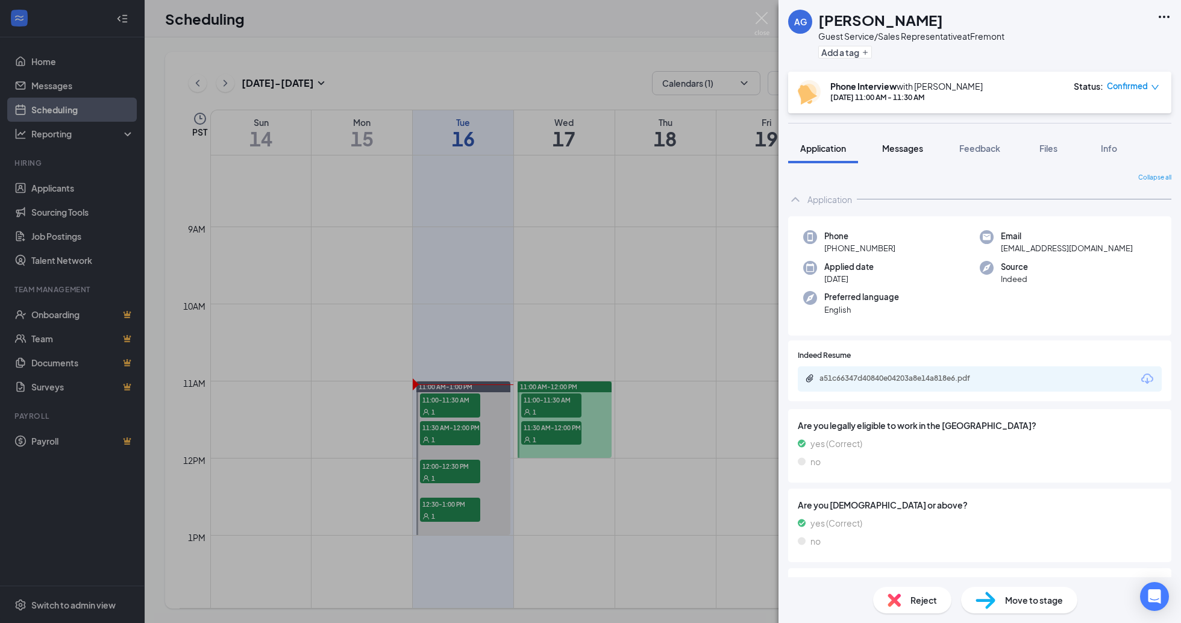
click at [899, 152] on span "Messages" at bounding box center [902, 148] width 41 height 11
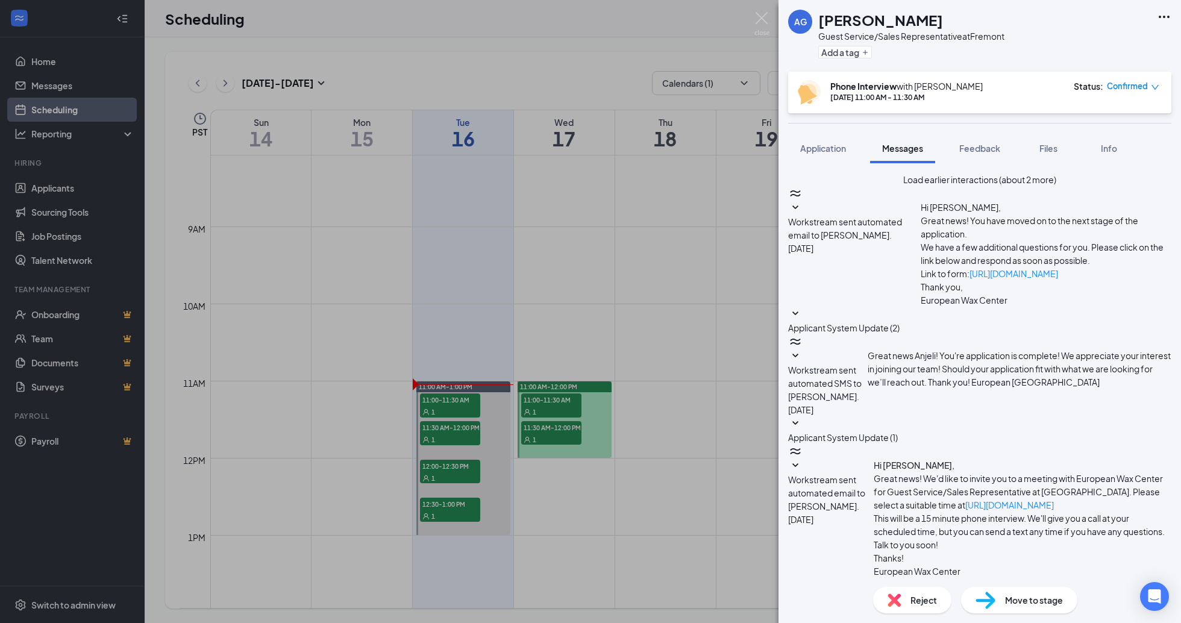
scroll to position [198, 0]
paste textarea "Hello Anjeli we attempted calling you on the phone number indicated on your app…"
type textarea "Hello Anjeli we attempted calling you on the phone number indicated on your app…"
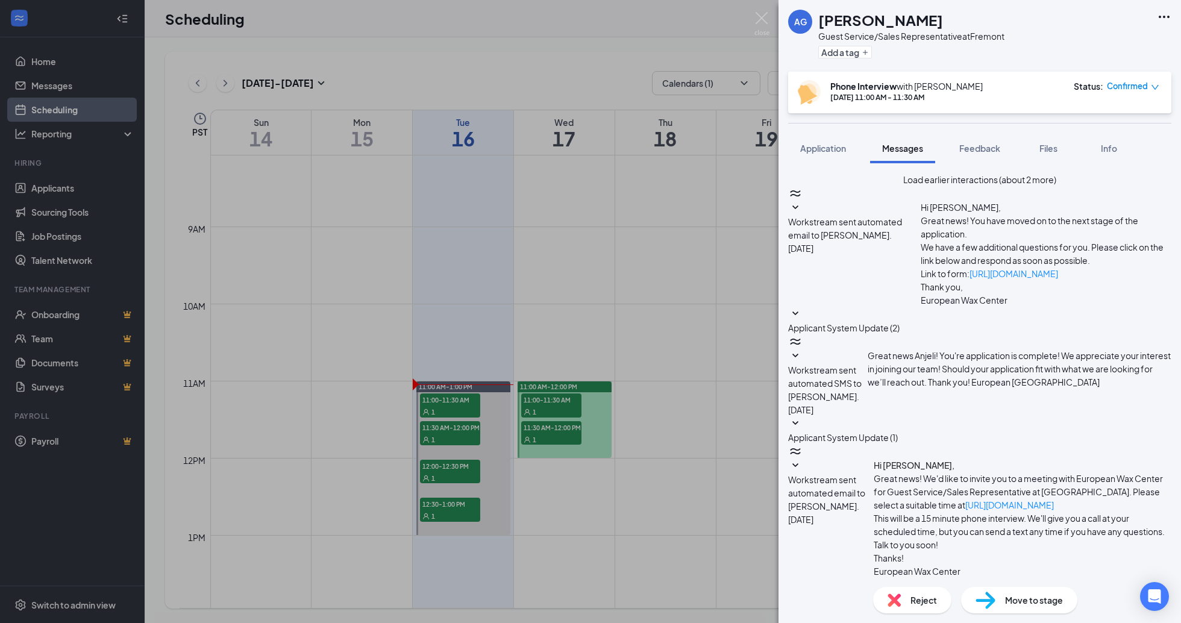
checkbox input "true"
click at [759, 20] on img at bounding box center [762, 24] width 15 height 24
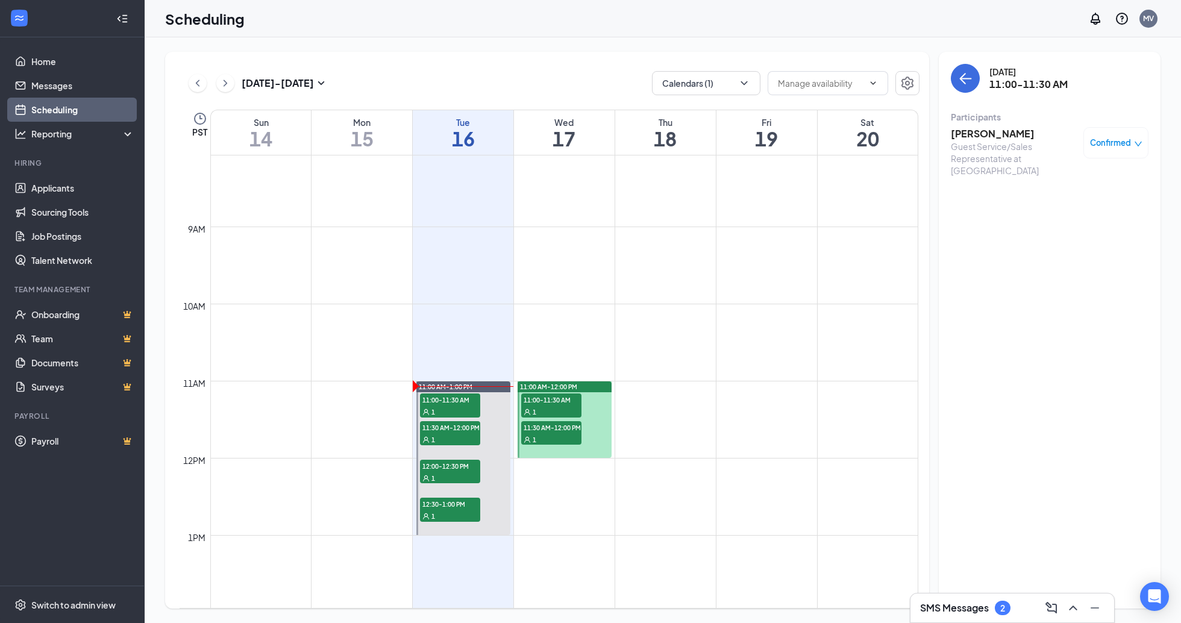
click at [1000, 136] on h3 "[PERSON_NAME]" at bounding box center [1014, 133] width 127 height 13
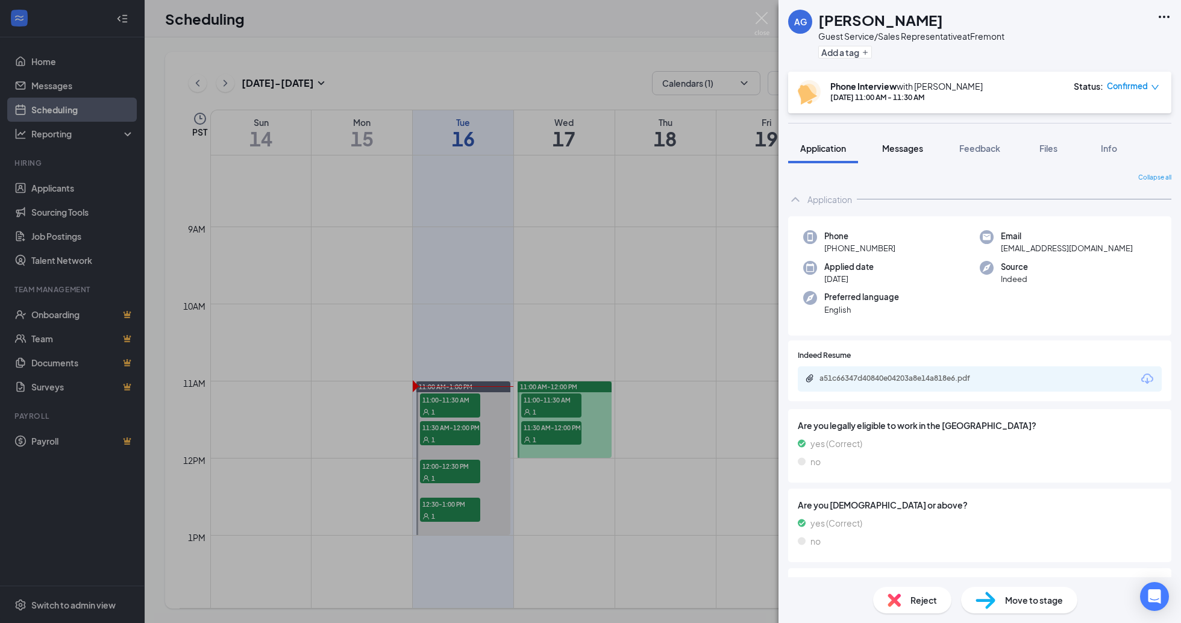
click at [912, 152] on span "Messages" at bounding box center [902, 148] width 41 height 11
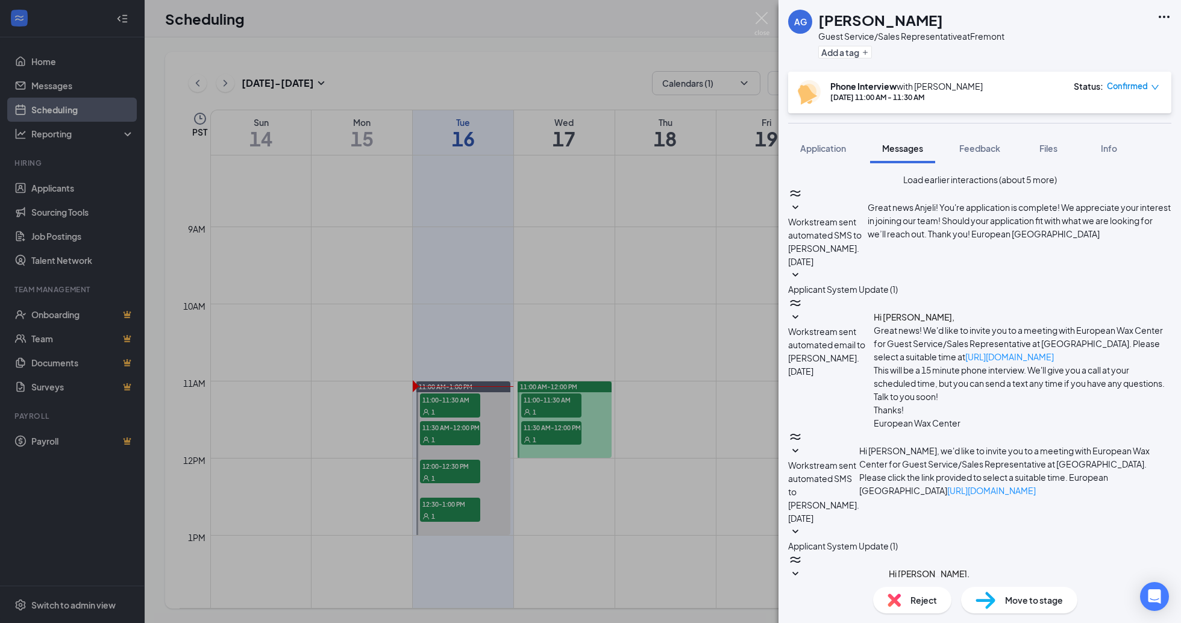
scroll to position [377, 0]
click at [760, 25] on img at bounding box center [762, 24] width 15 height 24
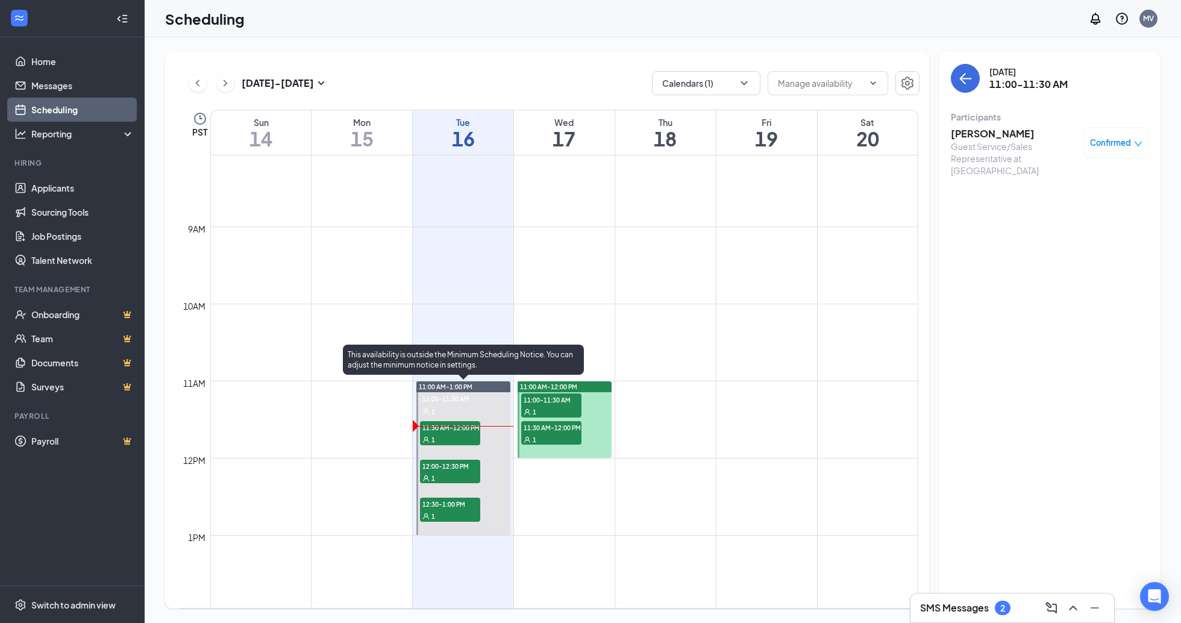
click at [463, 433] on span "11:30 AM-12:00 PM" at bounding box center [450, 427] width 60 height 12
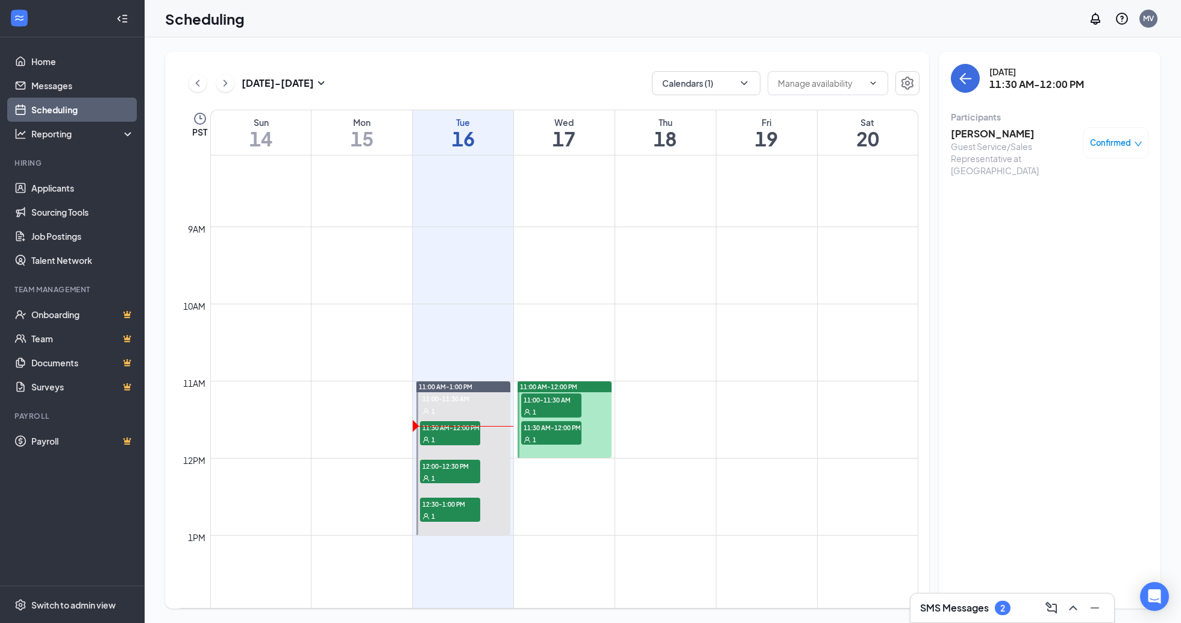
click at [986, 137] on h3 "[PERSON_NAME]" at bounding box center [1014, 133] width 127 height 13
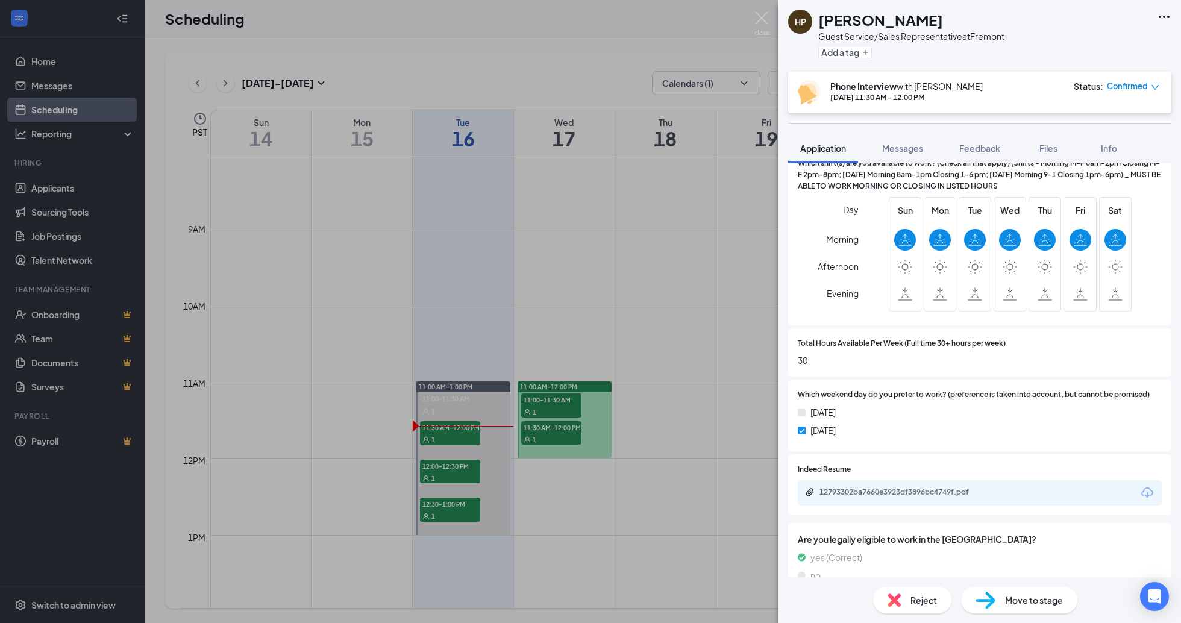
scroll to position [348, 0]
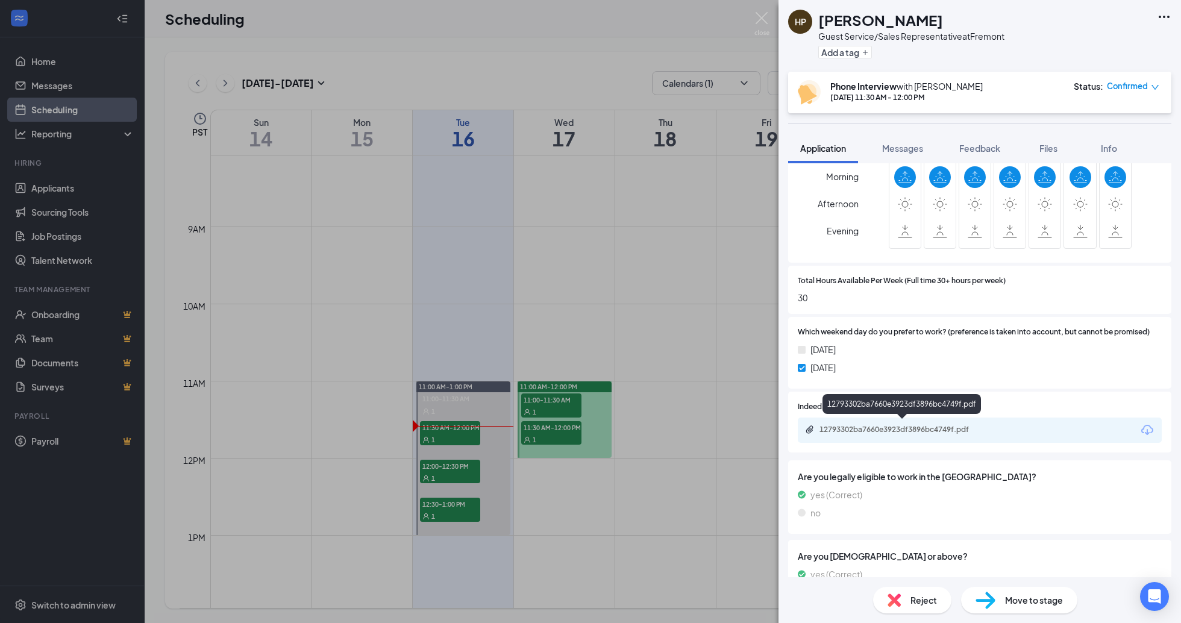
click at [893, 428] on div "12793302ba7660e3923df3896bc4749f.pdf" at bounding box center [904, 430] width 169 height 10
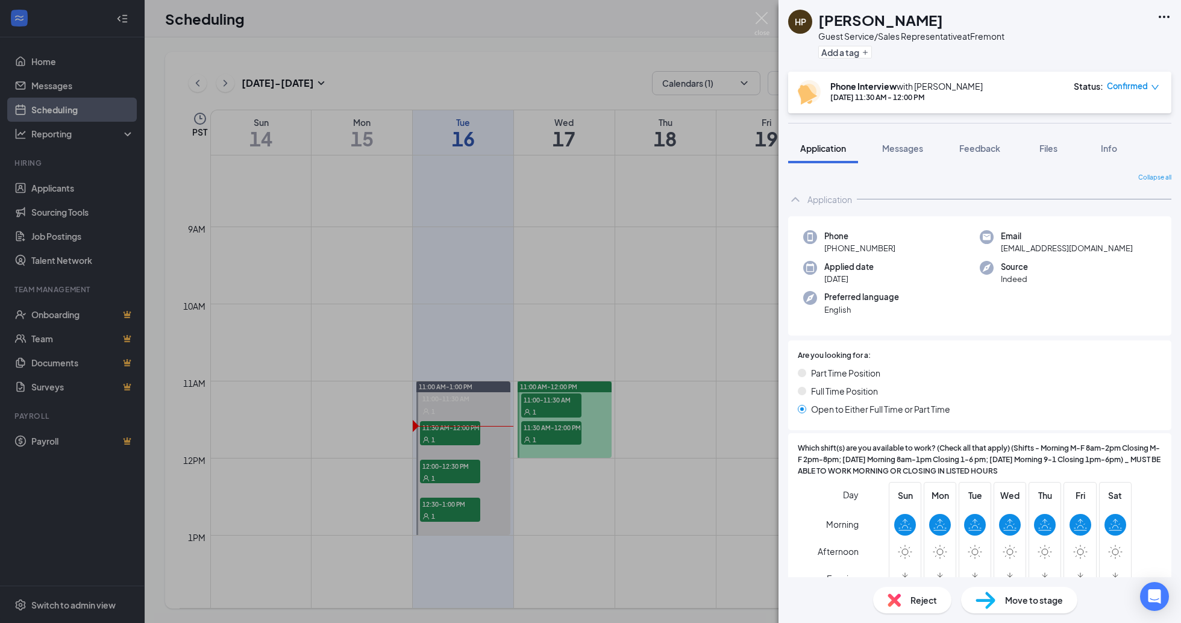
scroll to position [0, 0]
click at [761, 18] on img at bounding box center [762, 24] width 15 height 24
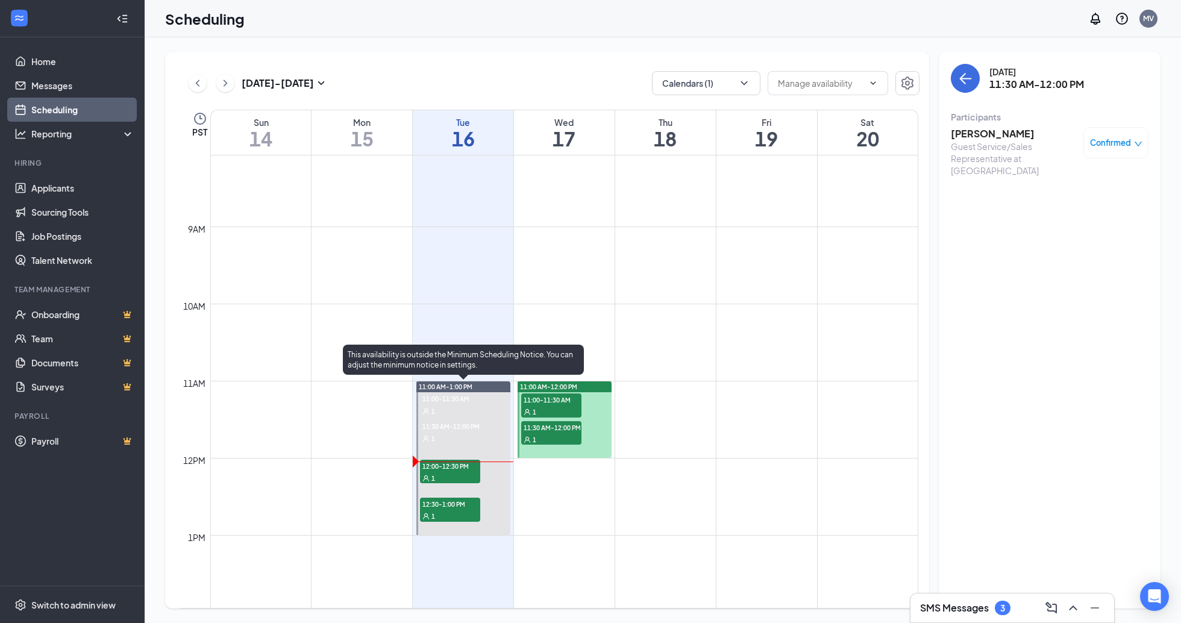
click at [459, 464] on span "12:00-12:30 PM" at bounding box center [450, 466] width 60 height 12
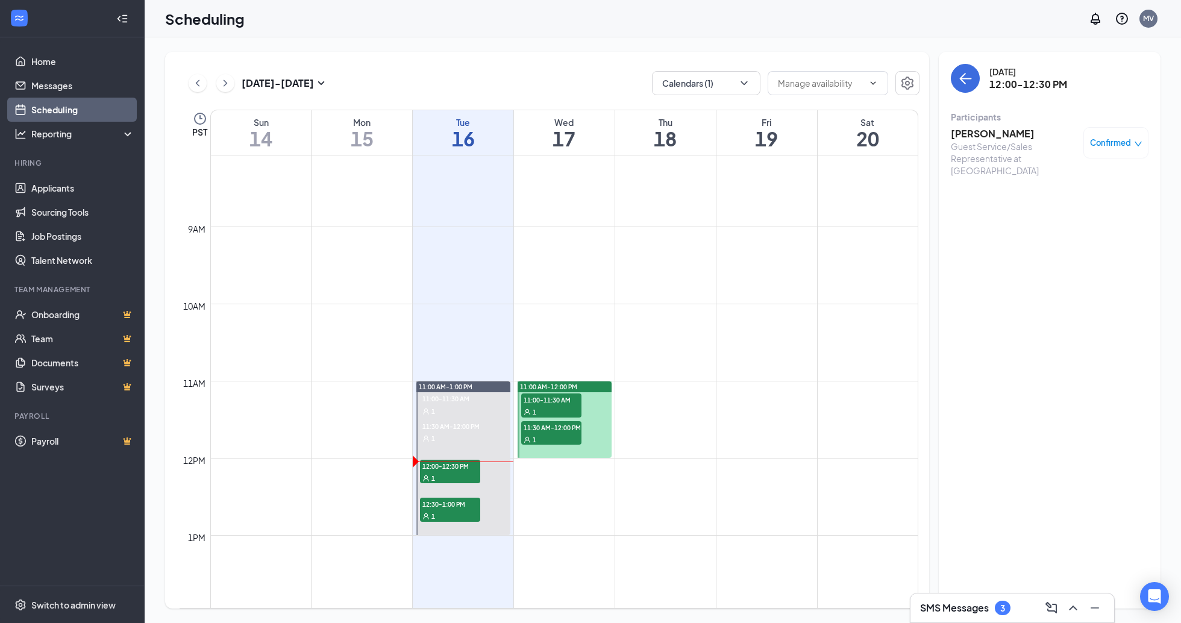
click at [980, 136] on h3 "[PERSON_NAME]" at bounding box center [1014, 133] width 127 height 13
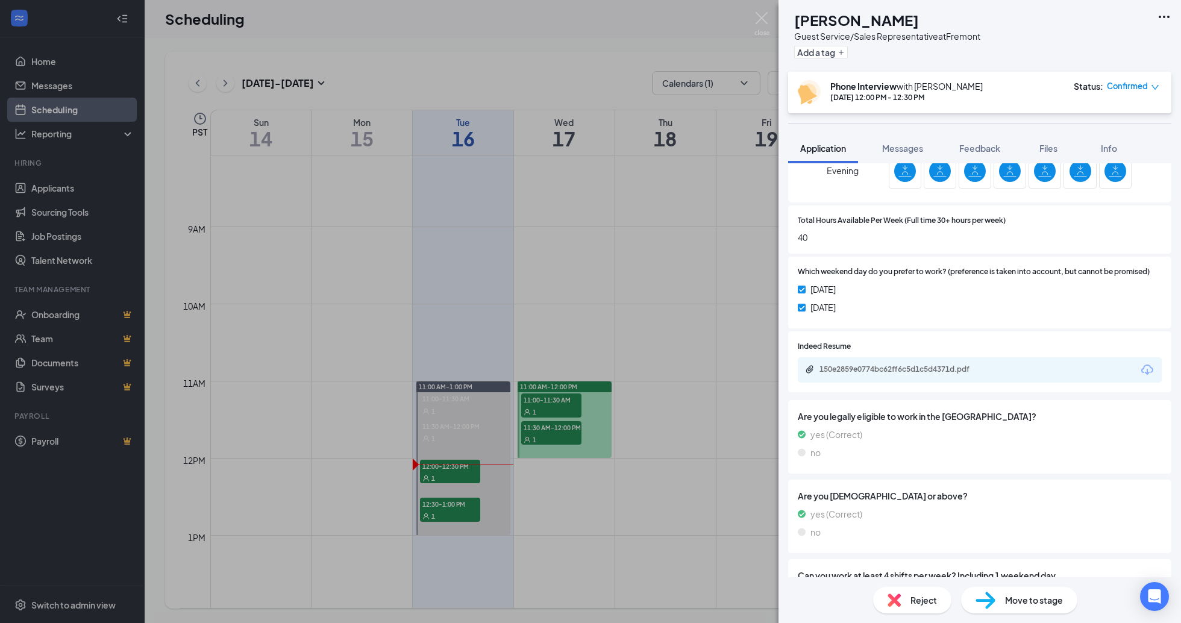
scroll to position [428, 0]
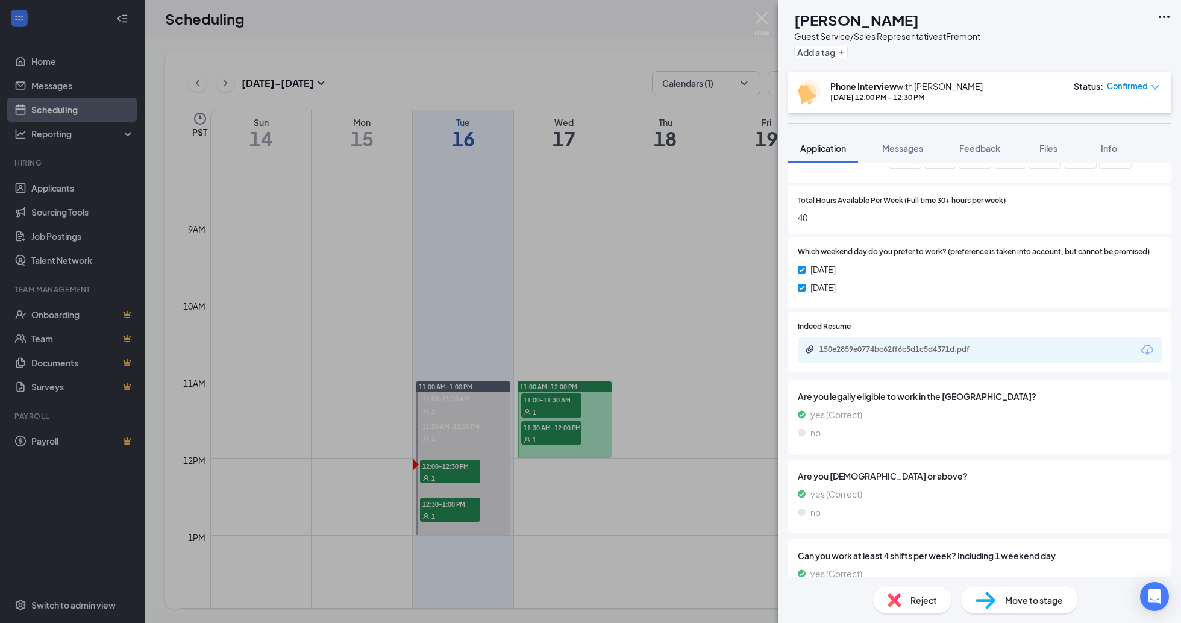
click at [902, 345] on div "150e2859e0774bc62ff6c5d1c5d4371d.pdf" at bounding box center [904, 350] width 169 height 10
click at [699, 462] on div "AK [PERSON_NAME] Guest Service/Sales Representative at [GEOGRAPHIC_DATA] Add a …" at bounding box center [590, 311] width 1181 height 623
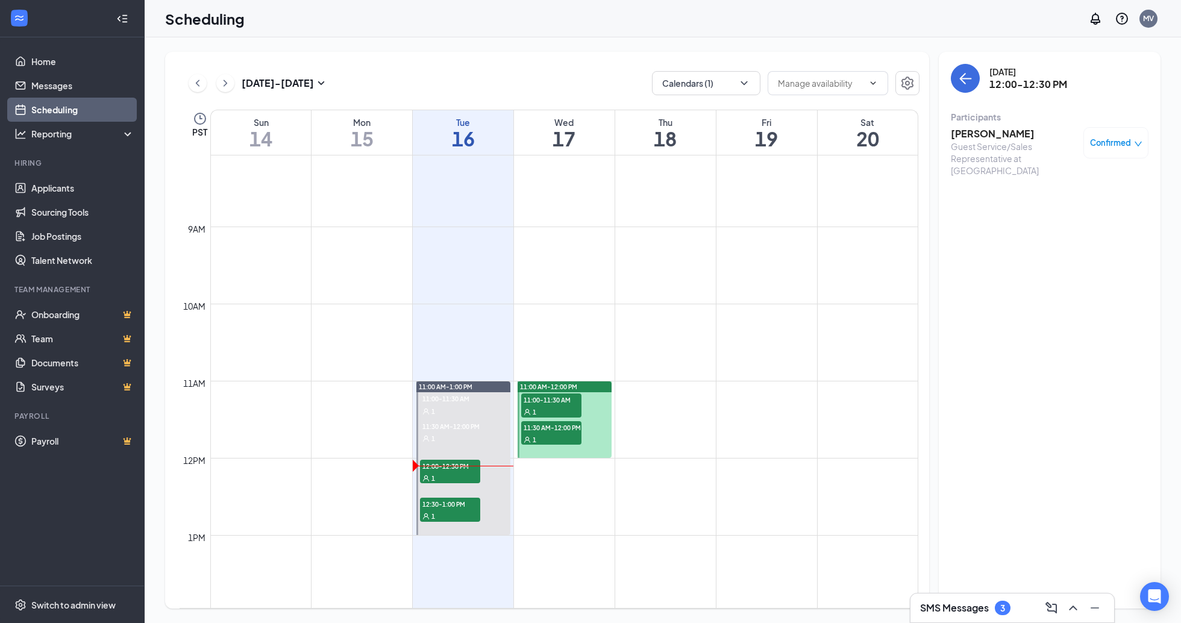
click at [967, 606] on h3 "SMS Messages" at bounding box center [954, 607] width 69 height 13
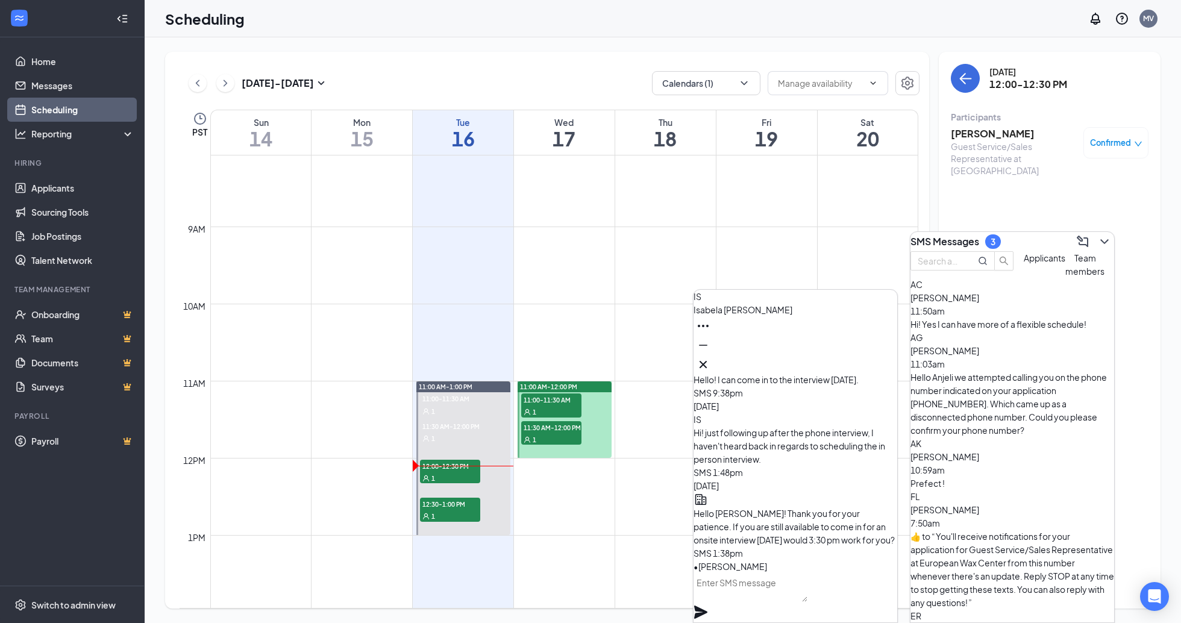
click at [790, 598] on textarea at bounding box center [751, 587] width 114 height 29
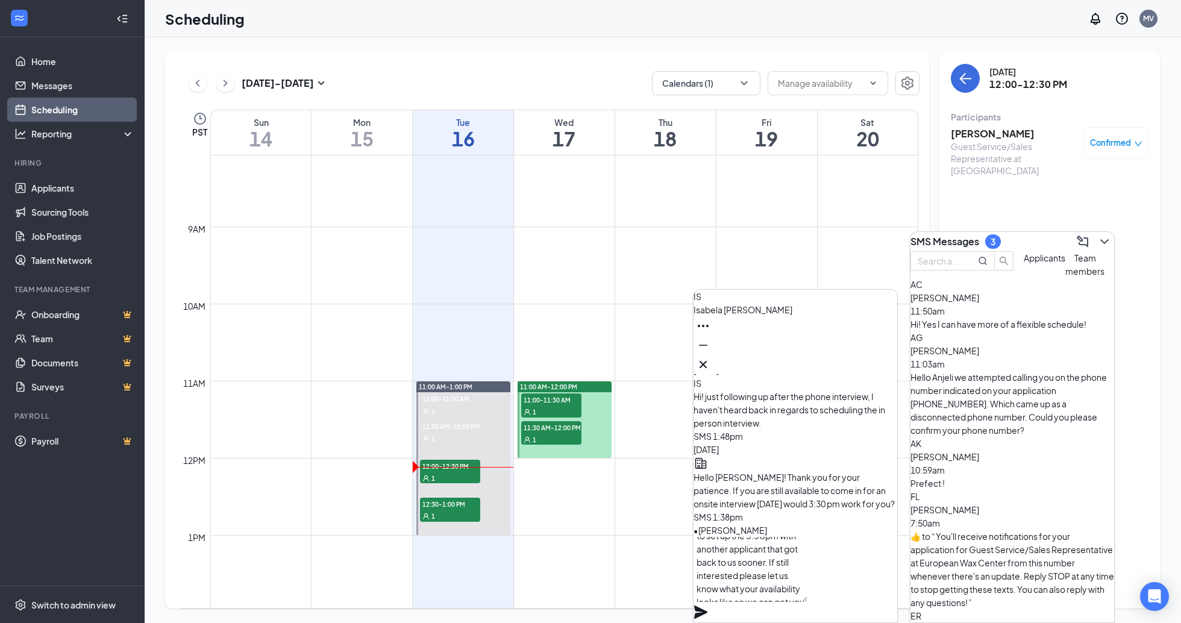
scroll to position [25, 0]
type textarea "Hello [PERSON_NAME]! Unfortunately we did need to set up the 3:30pm with anothe…"
click at [708, 606] on icon "Plane" at bounding box center [700, 612] width 13 height 13
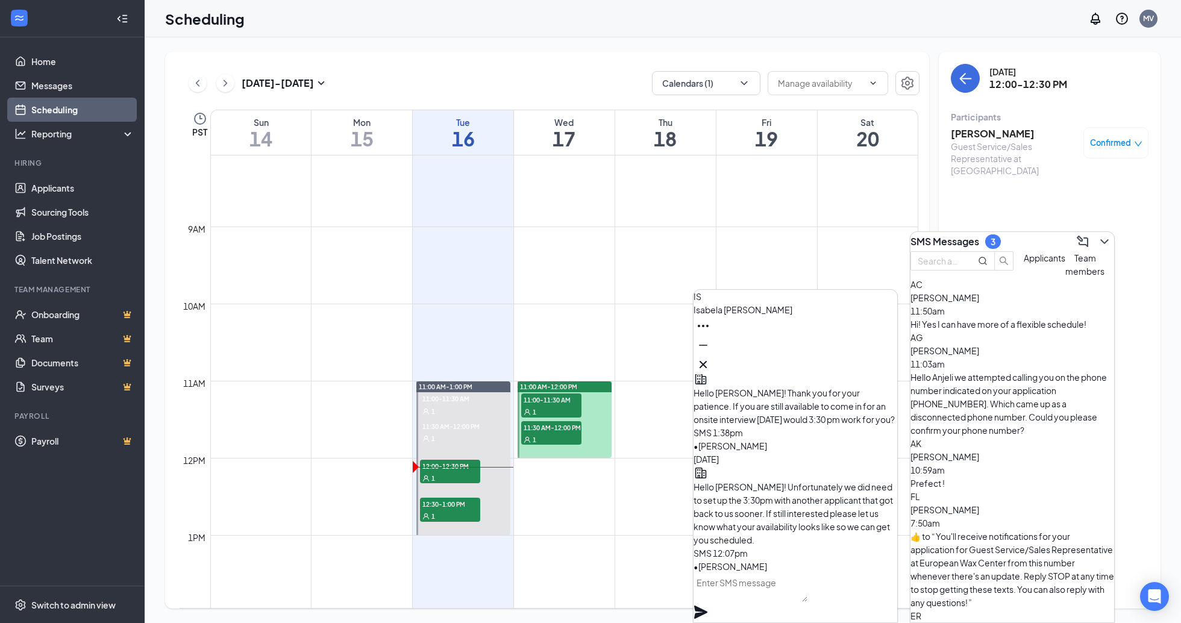
scroll to position [0, 0]
click at [711, 357] on icon "Cross" at bounding box center [703, 364] width 14 height 14
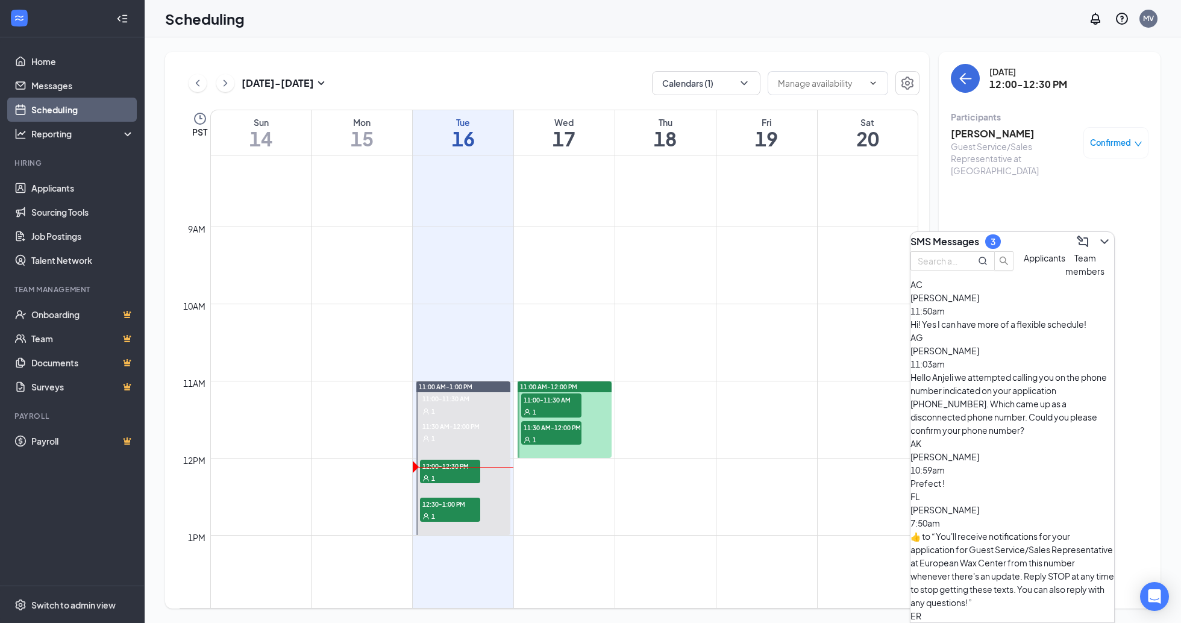
click at [1004, 331] on div "Hi! Yes I can have more of a flexible schedule!" at bounding box center [1013, 324] width 204 height 13
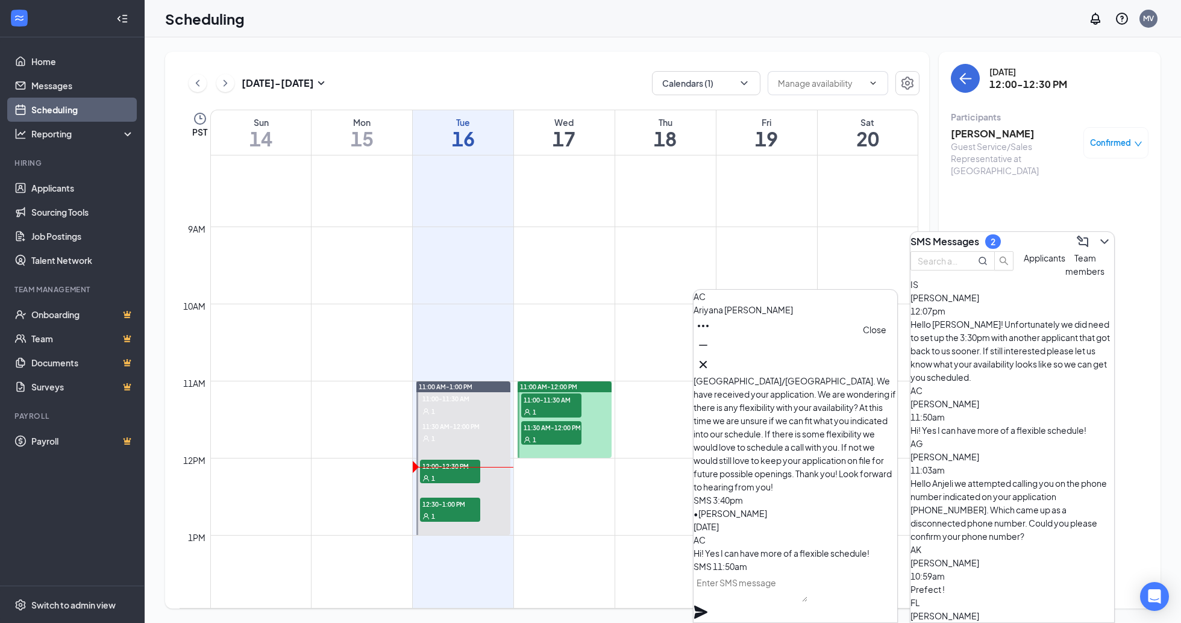
click at [707, 361] on icon "Cross" at bounding box center [703, 364] width 7 height 7
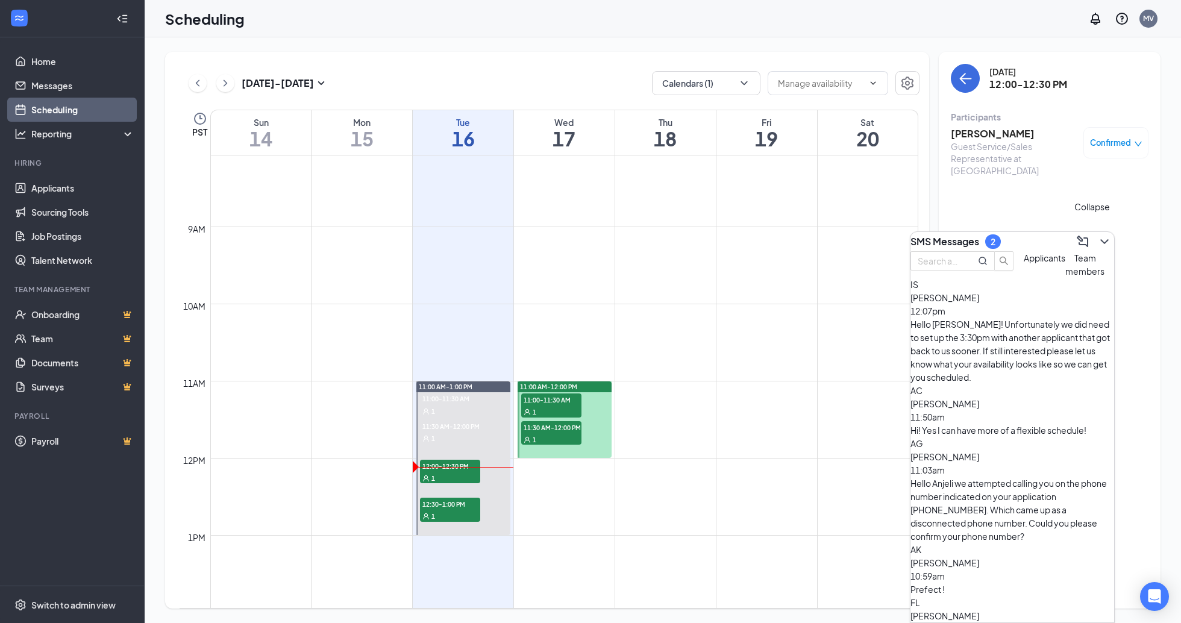
click at [1098, 239] on icon "ChevronDown" at bounding box center [1105, 241] width 14 height 14
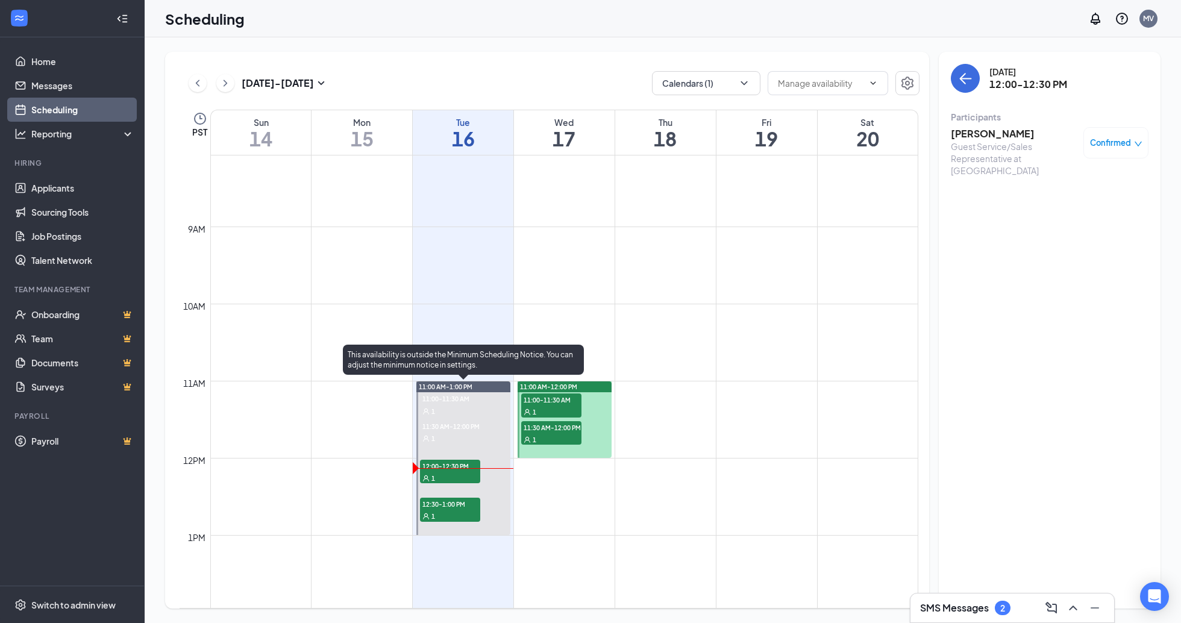
click at [461, 472] on div "1" at bounding box center [450, 478] width 60 height 12
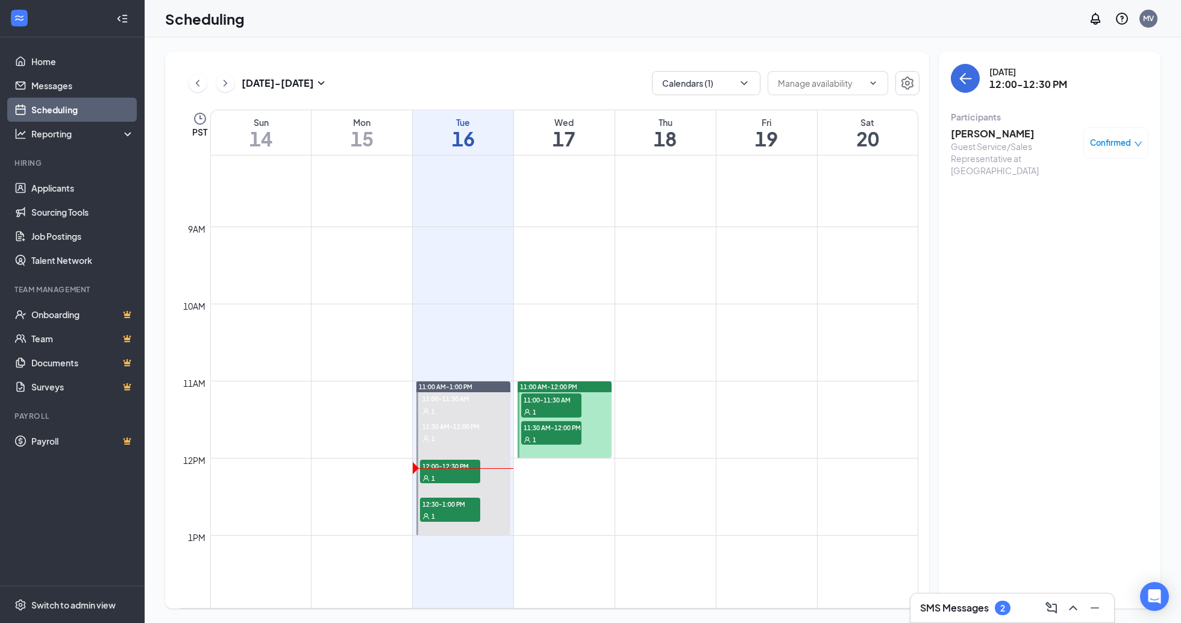
click at [989, 142] on div "Guest Service/Sales Representative at [GEOGRAPHIC_DATA]" at bounding box center [1014, 158] width 127 height 36
click at [952, 595] on div "SMS Messages 2" at bounding box center [1013, 608] width 204 height 29
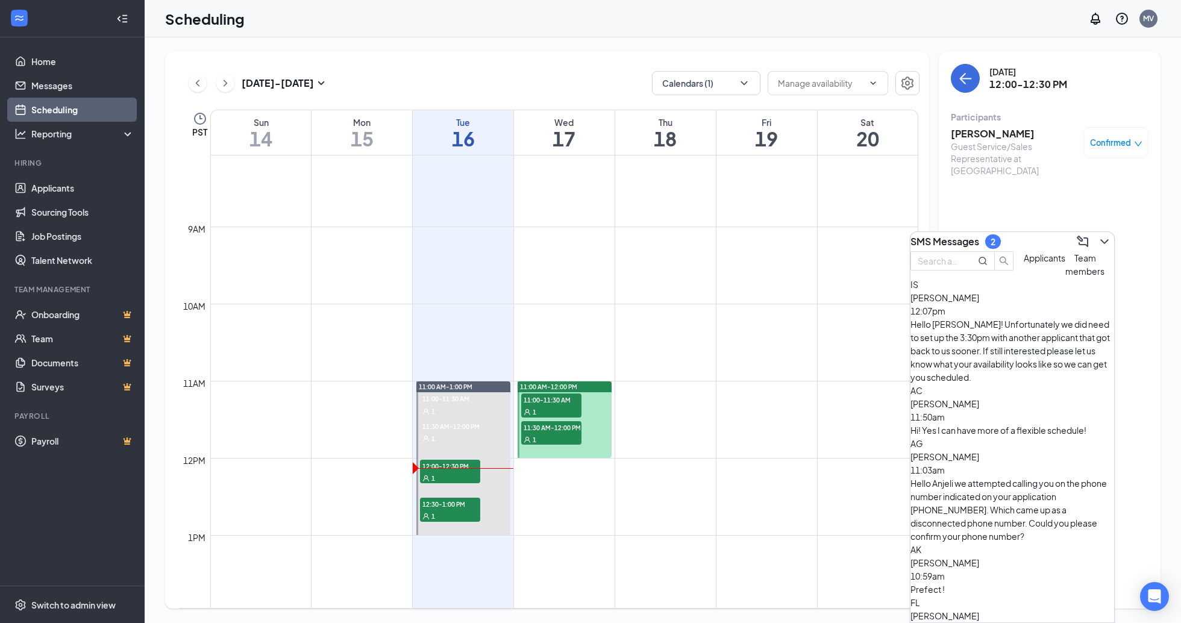
click at [990, 583] on div "Prefect !" at bounding box center [1013, 589] width 204 height 13
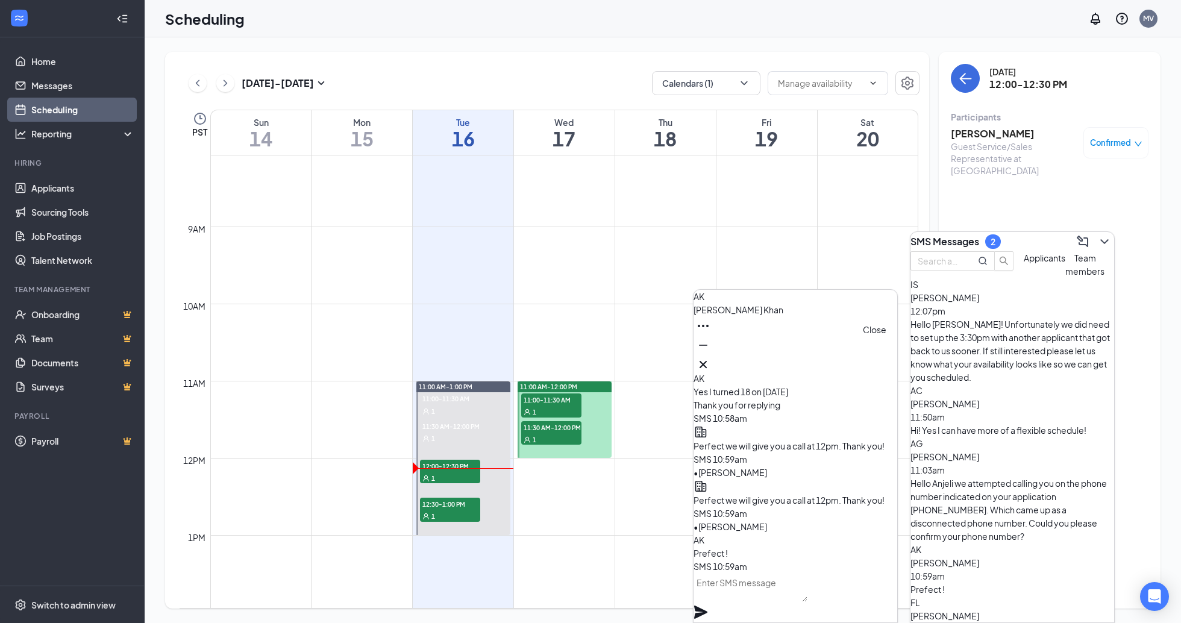
click at [711, 360] on icon "Cross" at bounding box center [703, 364] width 14 height 14
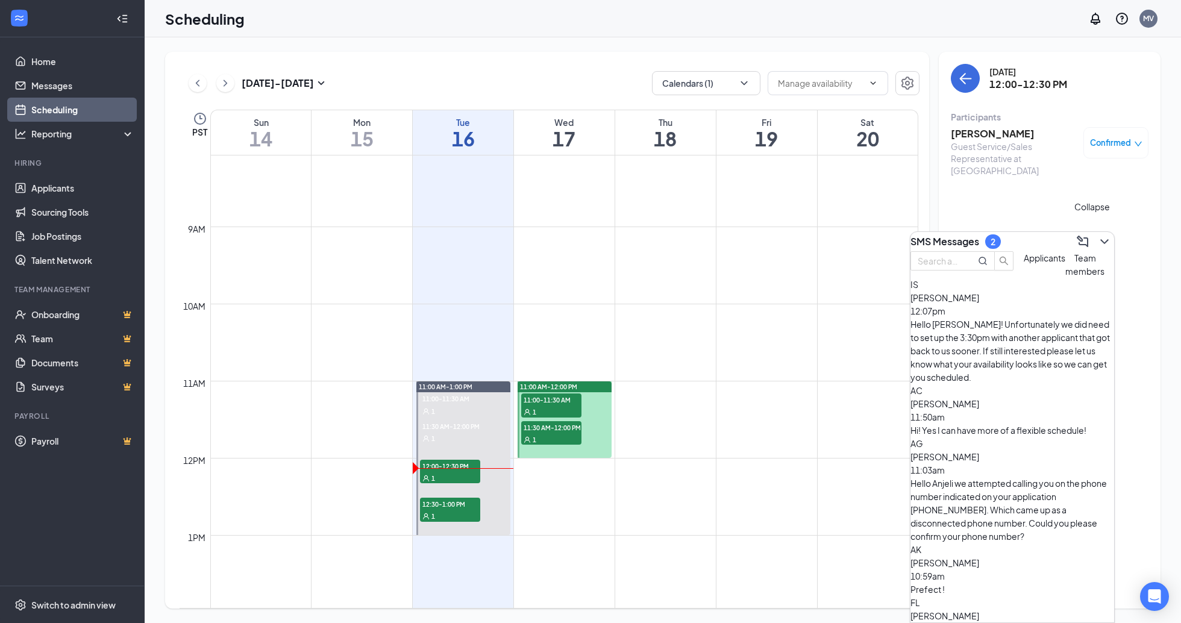
click at [1098, 237] on icon "ChevronDown" at bounding box center [1105, 241] width 14 height 14
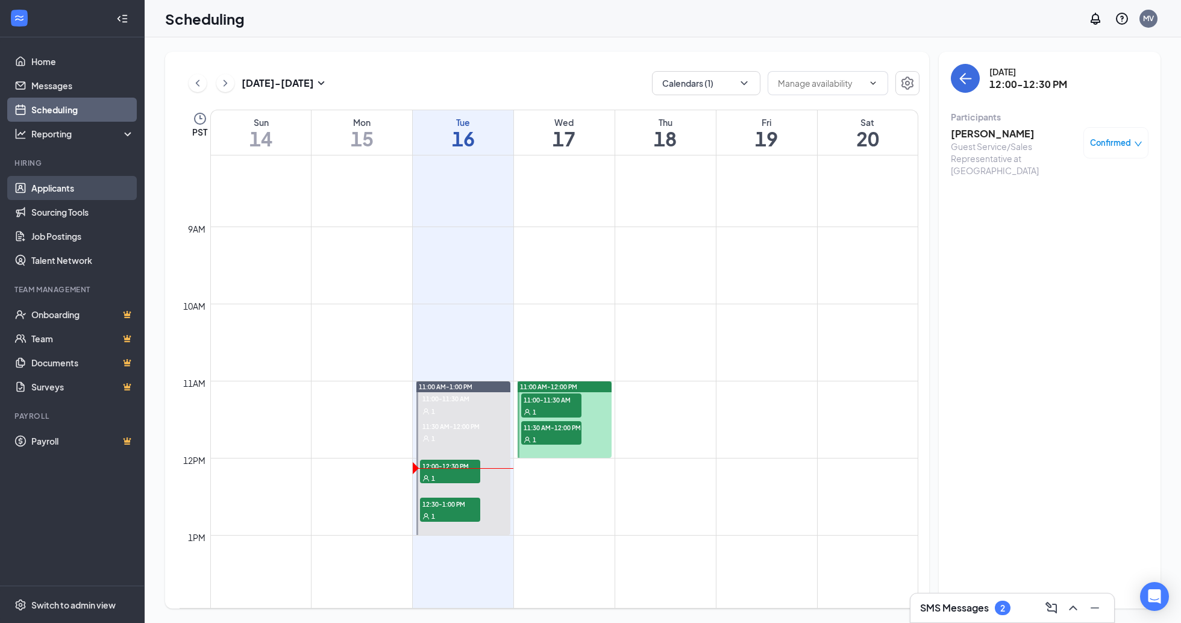
click at [49, 196] on link "Applicants" at bounding box center [82, 188] width 103 height 24
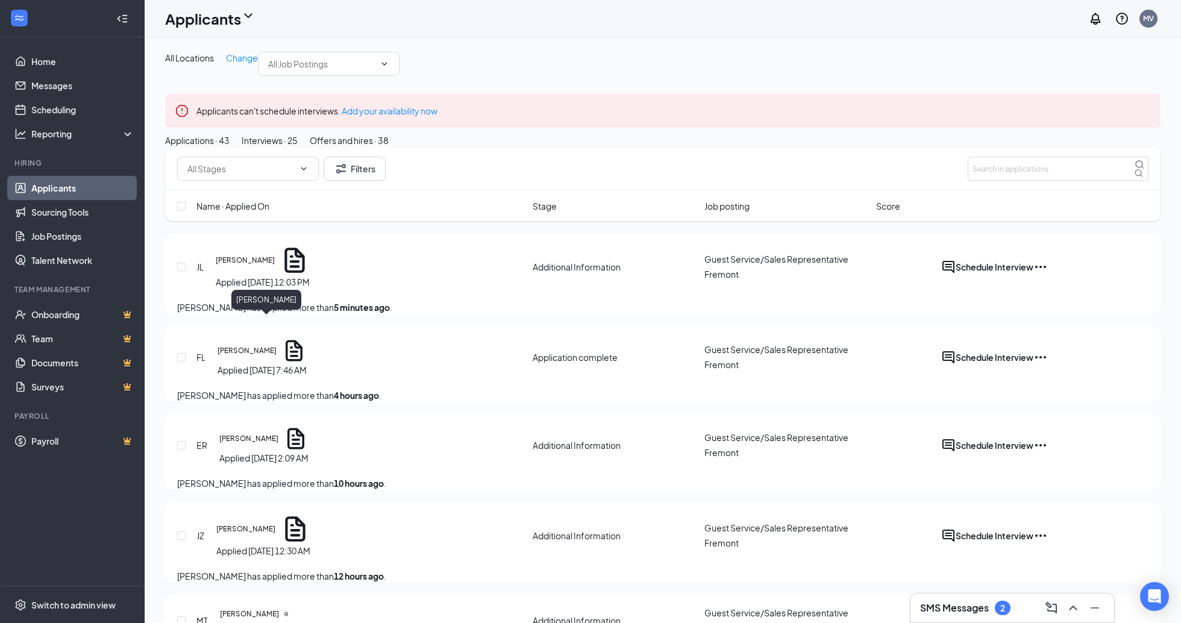
click at [249, 266] on h5 "[PERSON_NAME]" at bounding box center [245, 260] width 59 height 11
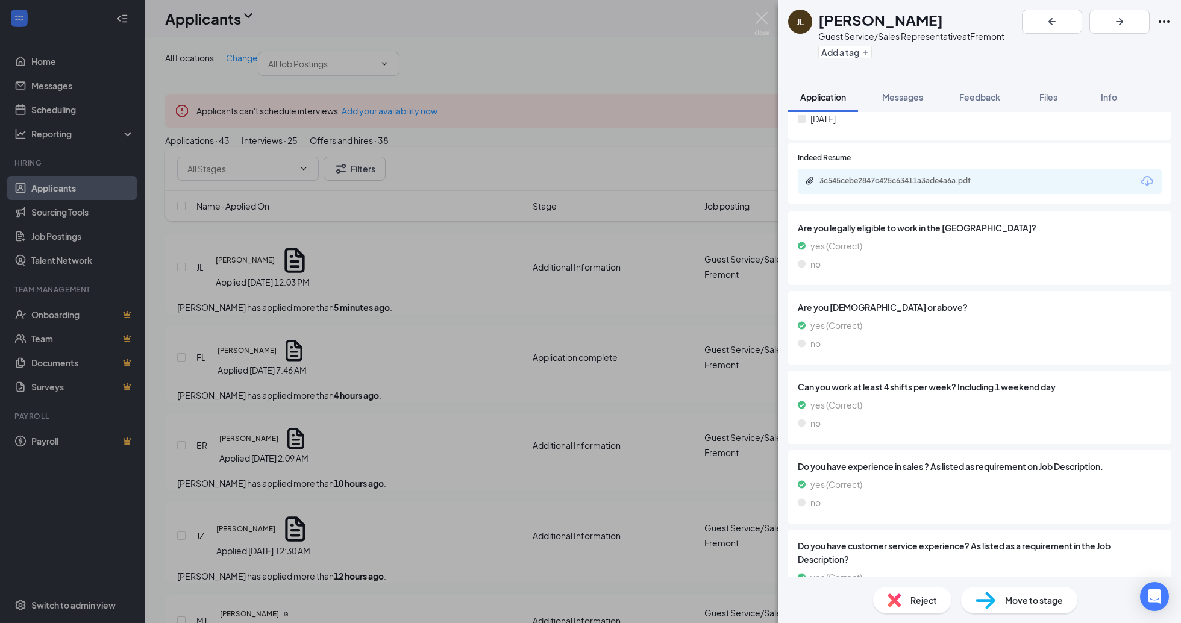
scroll to position [521, 0]
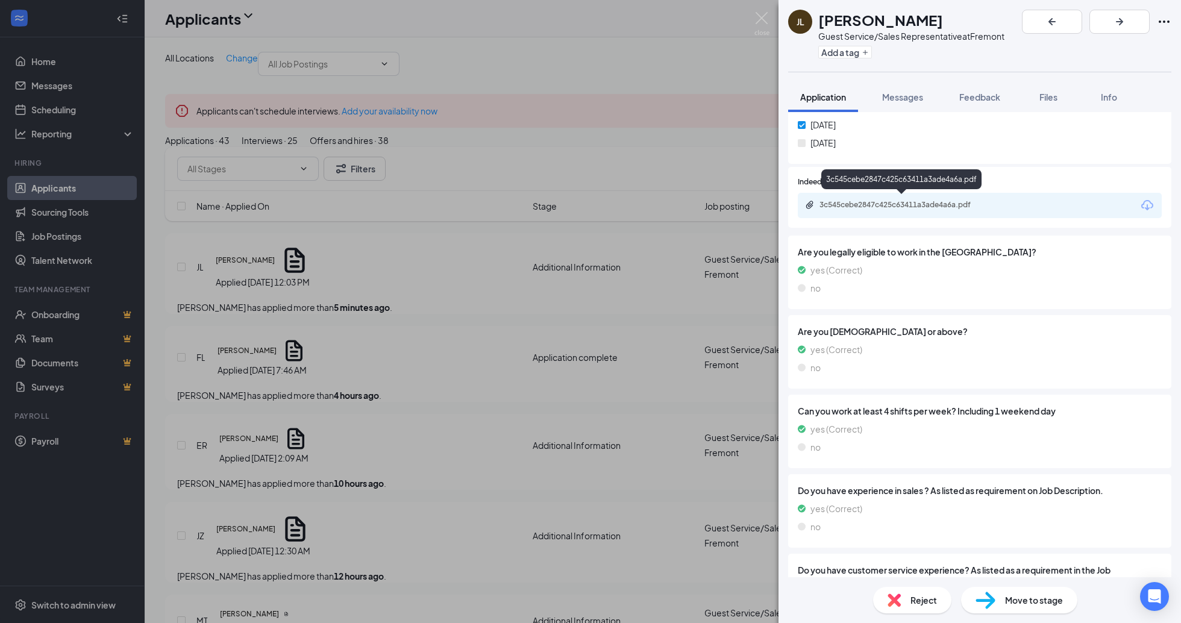
click at [885, 200] on div "3c545cebe2847c425c63411a3ade4a6a.pdf" at bounding box center [904, 205] width 169 height 10
click at [760, 16] on img at bounding box center [762, 24] width 15 height 24
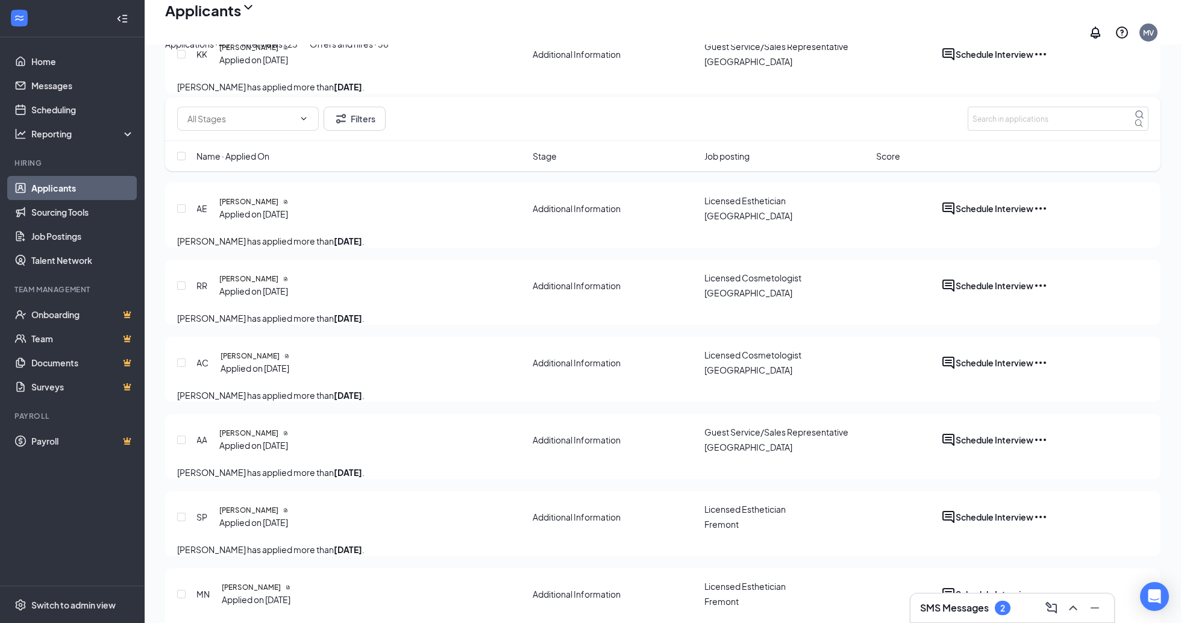
scroll to position [775, 0]
click at [269, 360] on h5 "[PERSON_NAME]" at bounding box center [250, 355] width 59 height 11
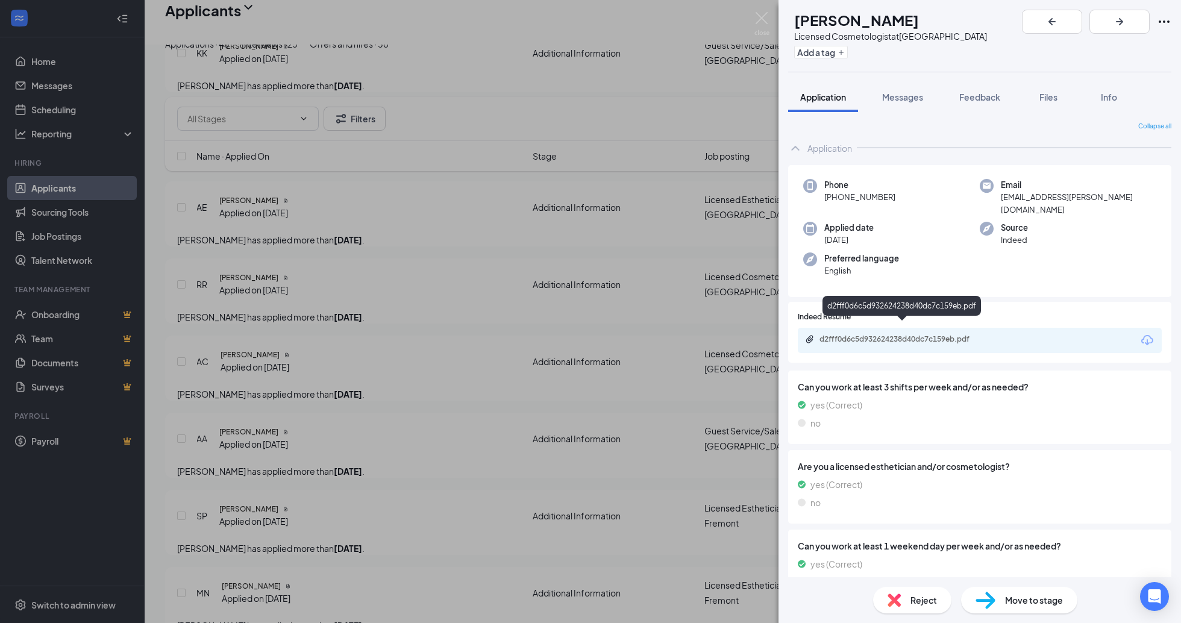
click at [890, 334] on div "d2fff0d6c5d932624238d40dc7c159eb.pdf" at bounding box center [902, 339] width 195 height 11
click at [762, 24] on img at bounding box center [762, 24] width 15 height 24
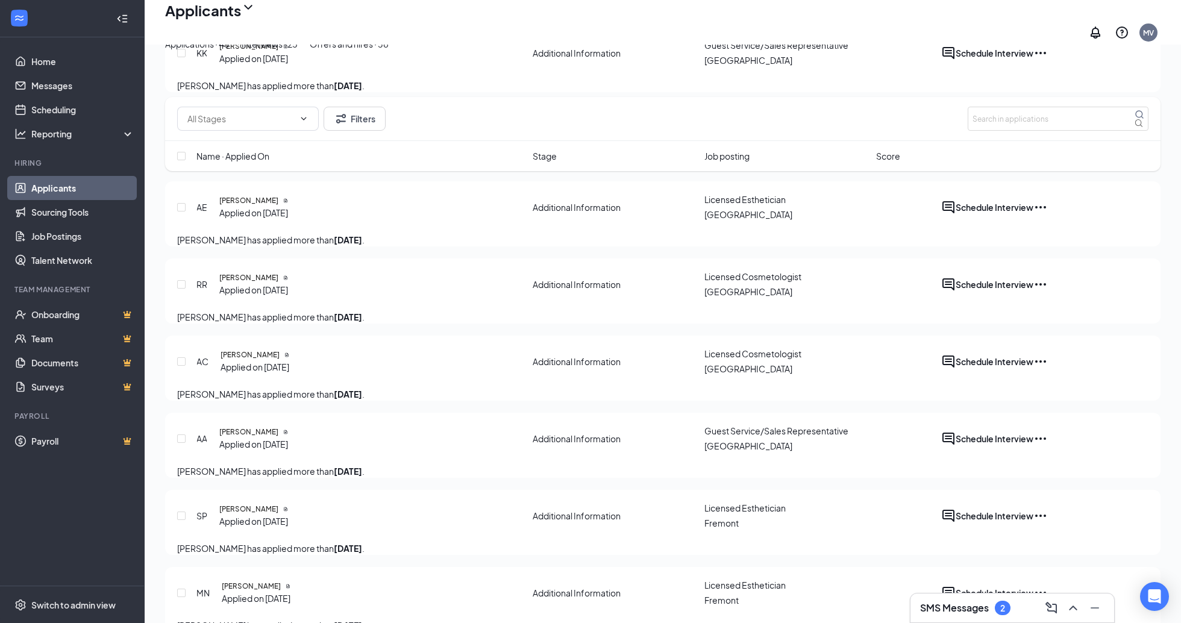
click at [962, 614] on h3 "SMS Messages" at bounding box center [954, 607] width 69 height 13
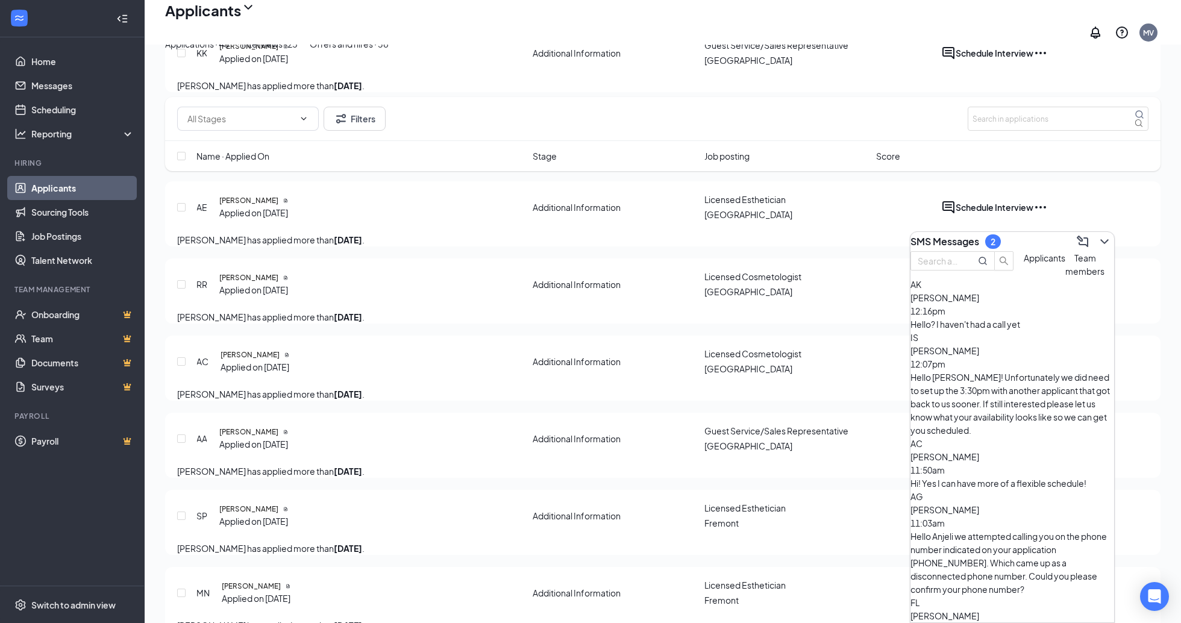
click at [979, 303] on span "[PERSON_NAME]" at bounding box center [945, 297] width 69 height 11
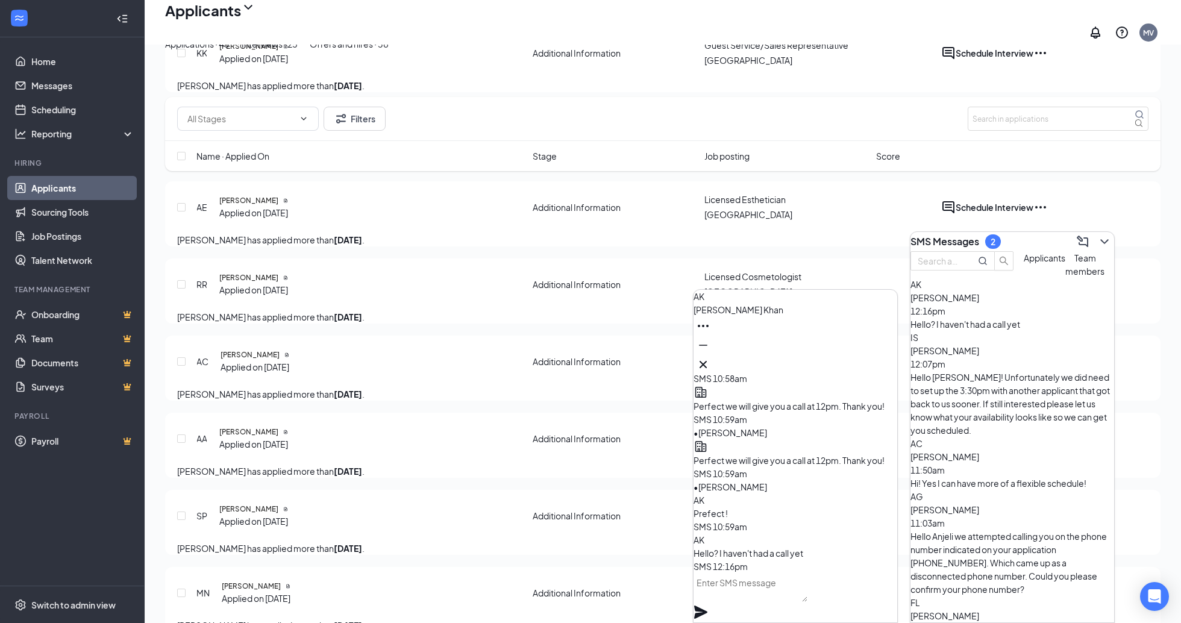
click at [775, 592] on textarea at bounding box center [751, 587] width 114 height 29
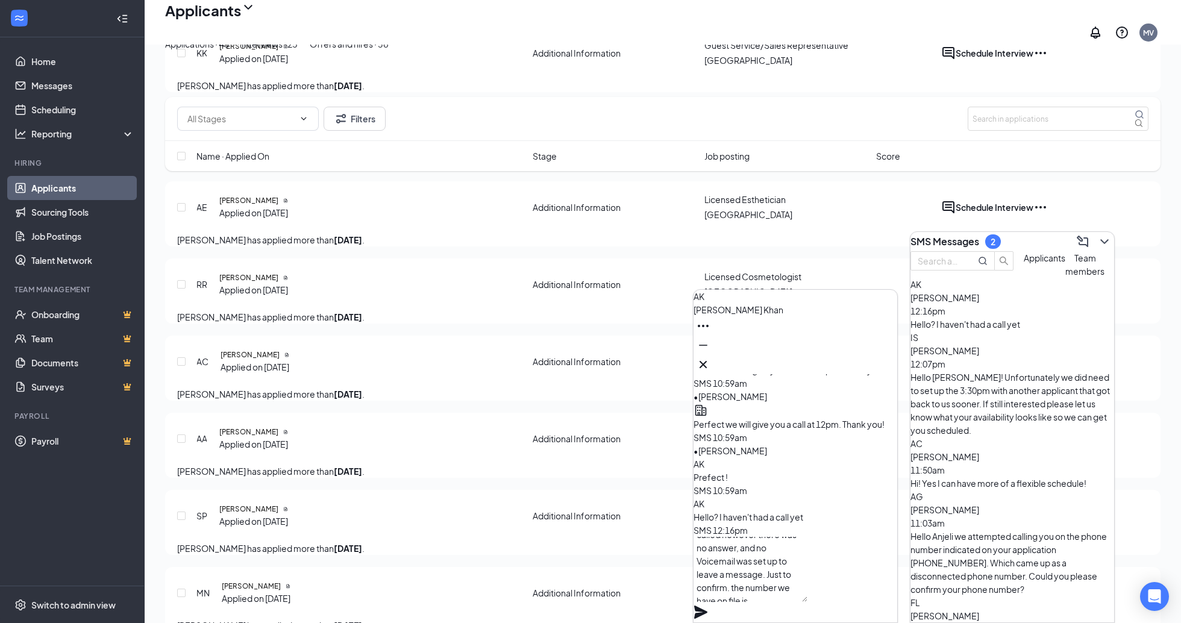
scroll to position [13, 0]
type textarea "Hi [PERSON_NAME]! We called however there was no answer, and no Voicemail was s…"
click at [708, 606] on icon "Plane" at bounding box center [700, 612] width 13 height 13
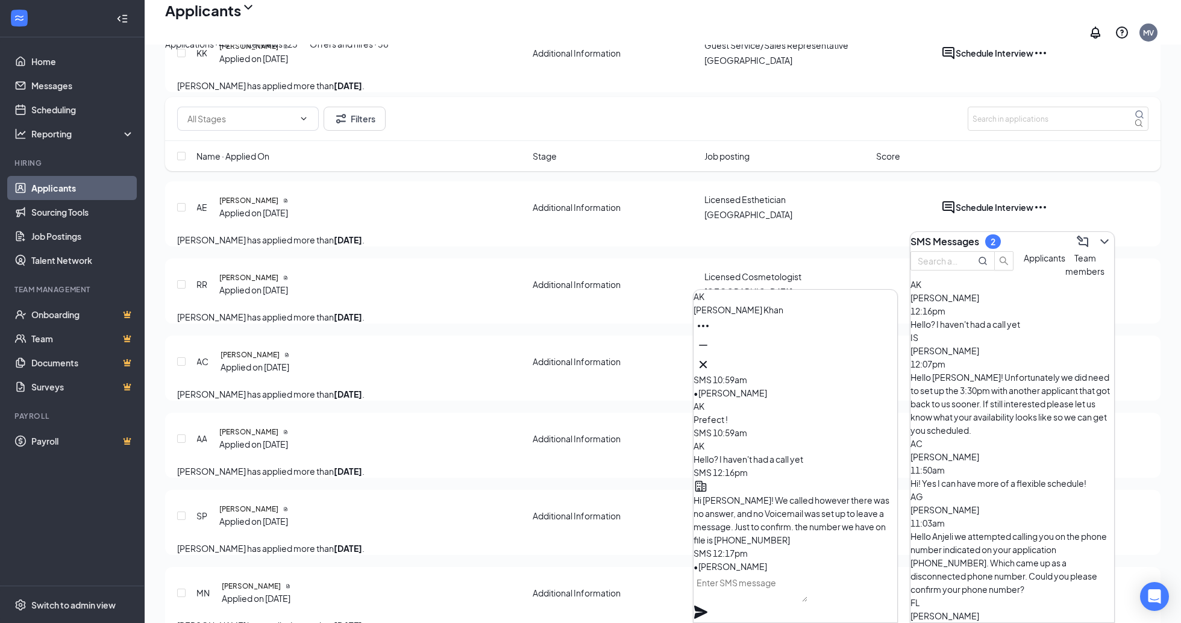
scroll to position [0, 0]
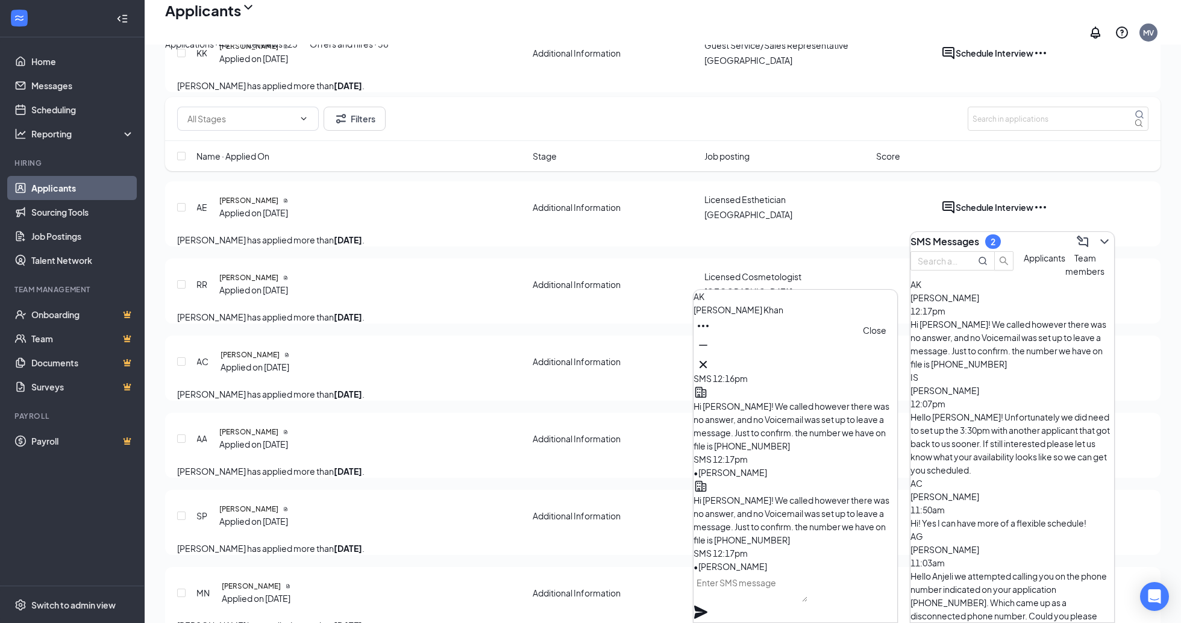
click at [707, 361] on icon "Cross" at bounding box center [703, 364] width 7 height 7
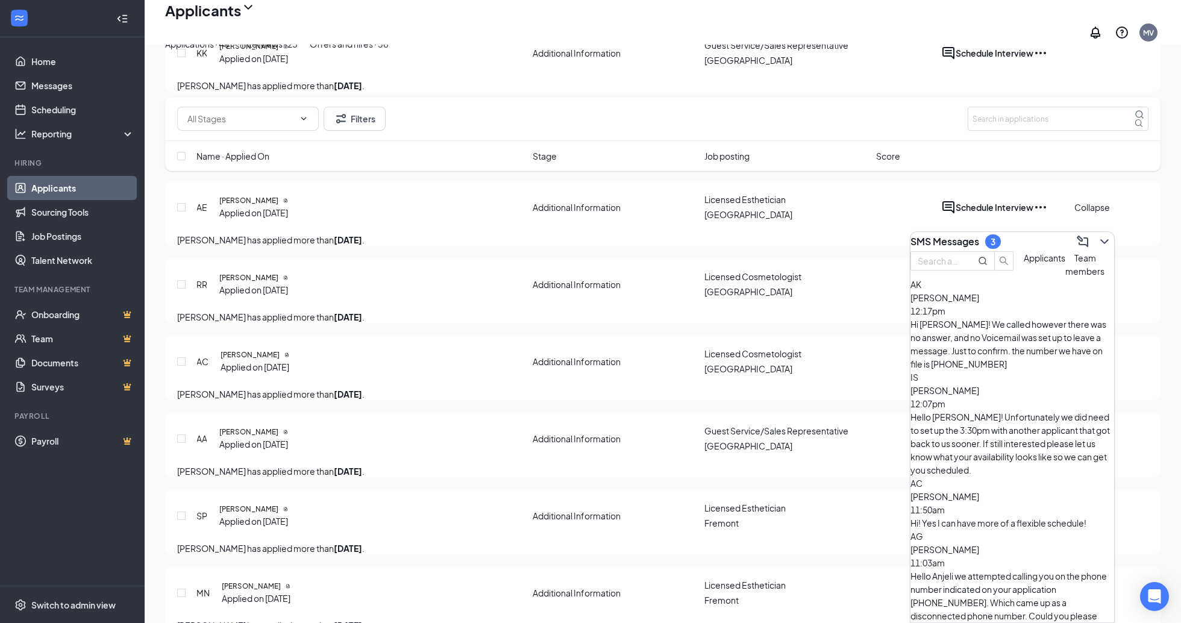
click at [1101, 235] on icon "ChevronDown" at bounding box center [1105, 241] width 14 height 14
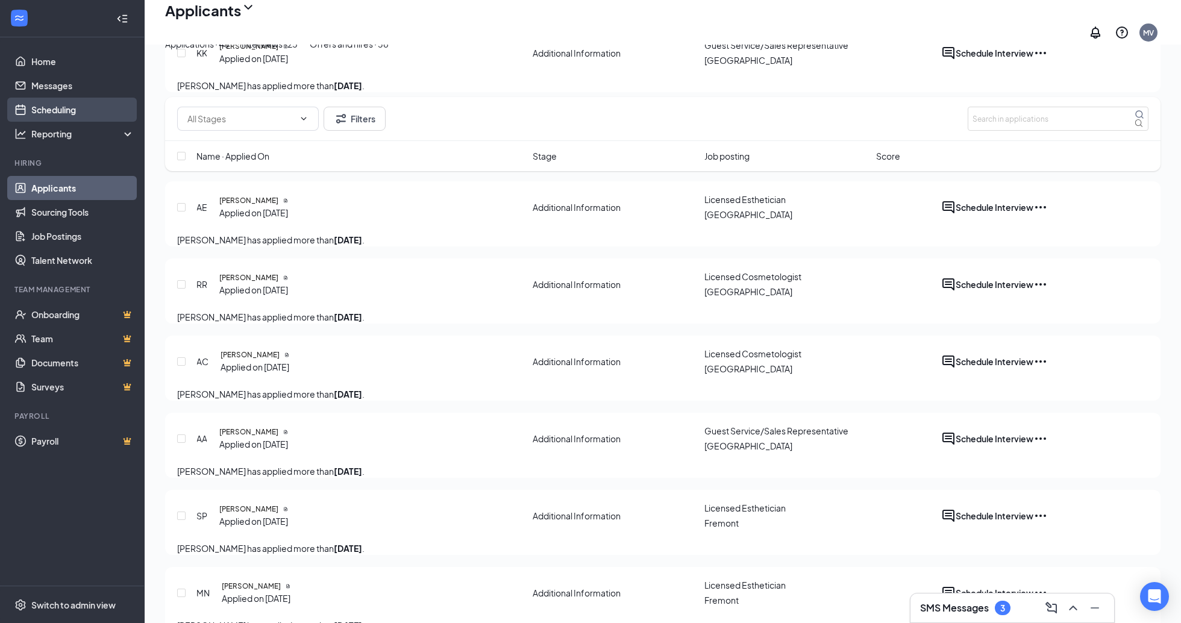
click at [74, 110] on link "Scheduling" at bounding box center [82, 110] width 103 height 24
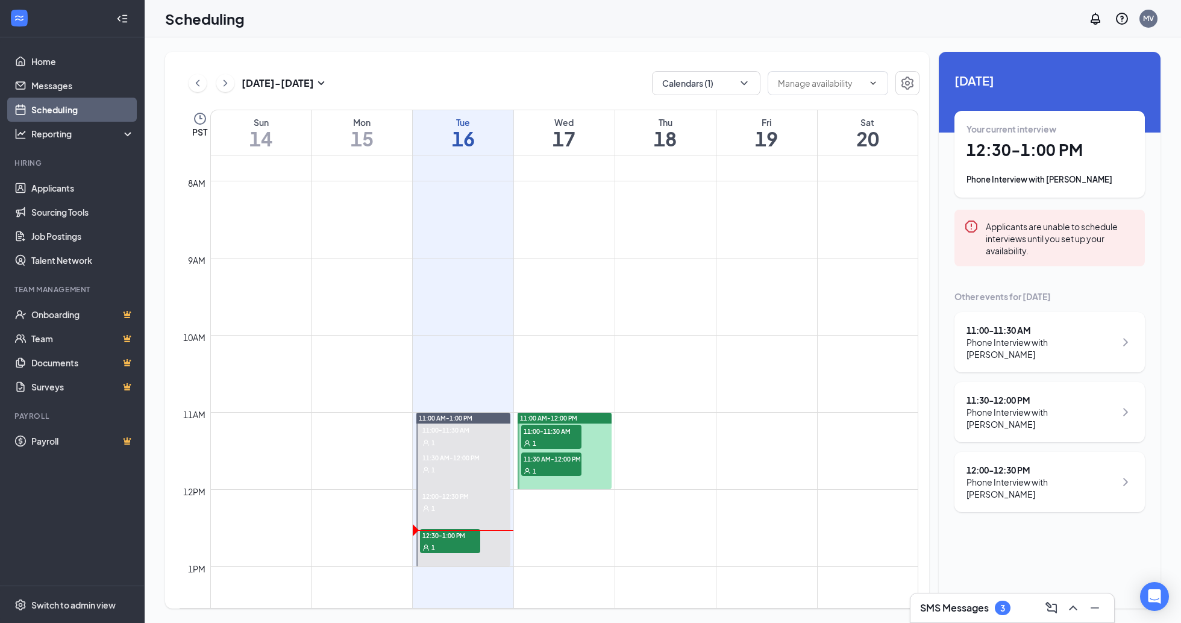
scroll to position [638, 0]
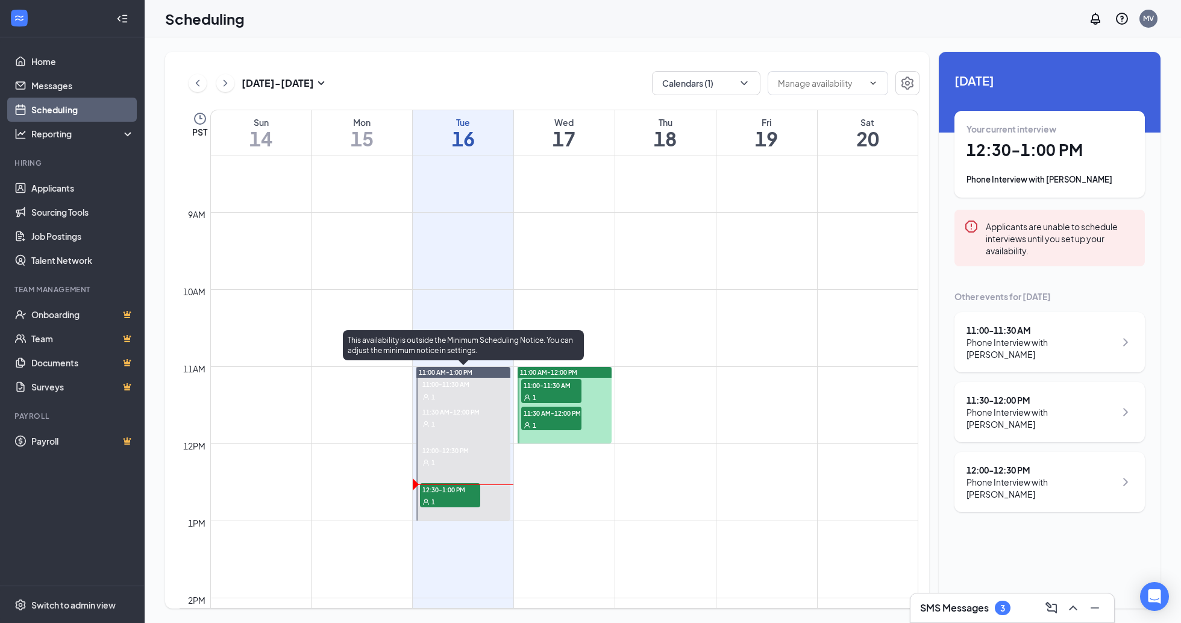
click at [461, 490] on span "12:30-1:00 PM" at bounding box center [450, 489] width 60 height 12
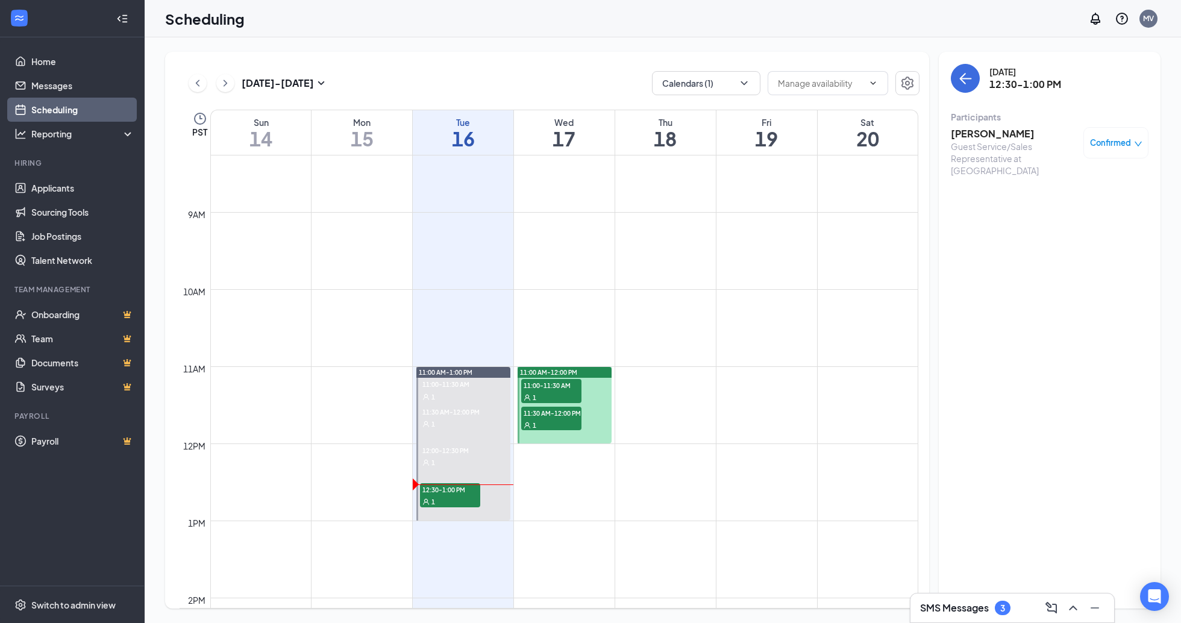
click at [981, 136] on h3 "[PERSON_NAME]" at bounding box center [1014, 133] width 127 height 13
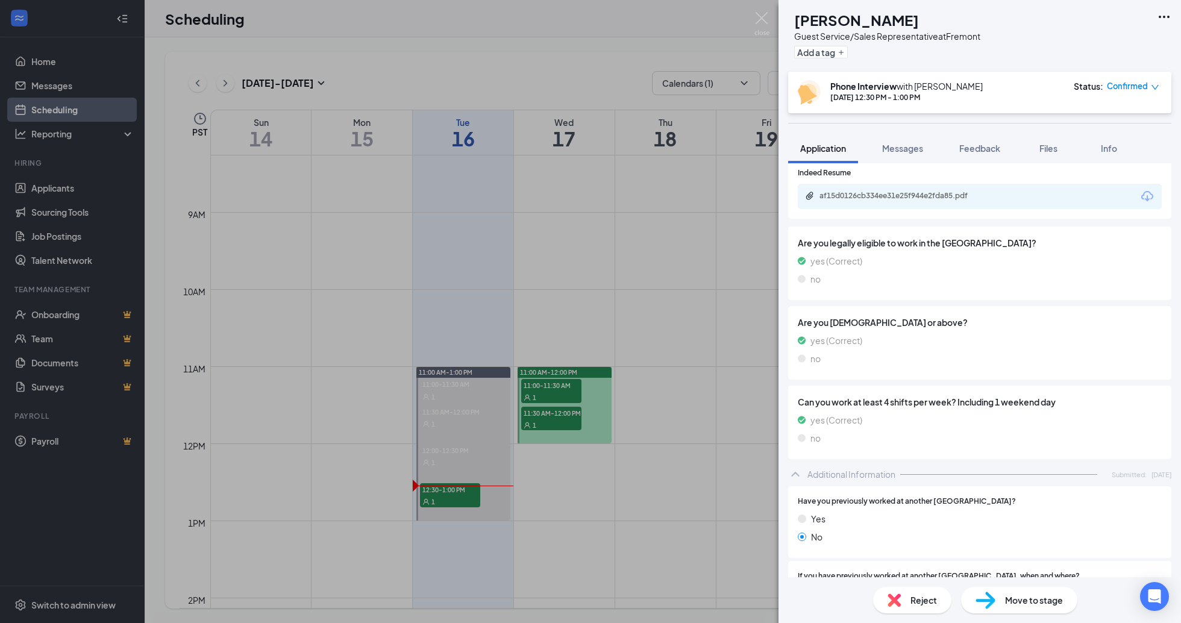
scroll to position [582, 0]
click at [941, 196] on div "af15d0126cb334ee31e25f944e2fda85.pdf" at bounding box center [902, 195] width 195 height 11
click at [899, 149] on span "Messages" at bounding box center [902, 148] width 41 height 11
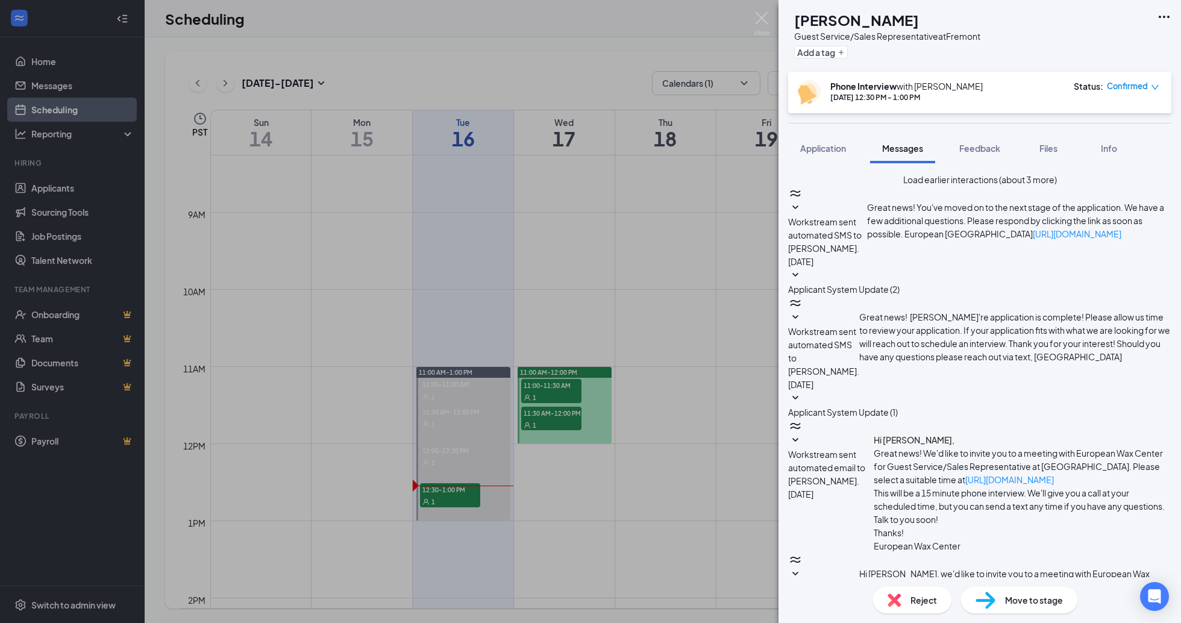
scroll to position [198, 0]
